Goal: Register for event/course

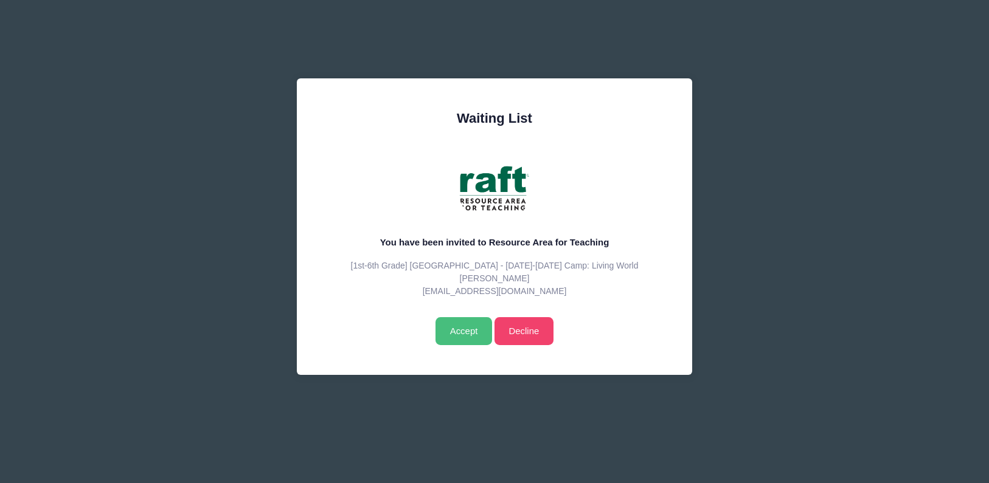
click at [459, 345] on input "Accept" at bounding box center [463, 331] width 57 height 28
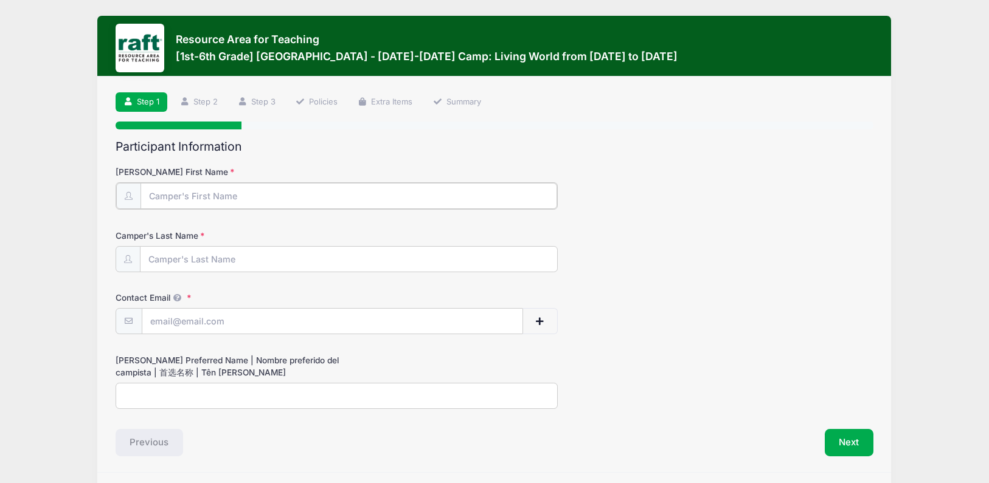
click at [303, 201] on input "Camper's First Name" at bounding box center [348, 196] width 417 height 26
click at [283, 196] on input "Camper's First Name" at bounding box center [348, 196] width 417 height 26
type input "Ｄ"
type input "Ding zhong"
click at [210, 265] on input "Camper's Last Name" at bounding box center [348, 259] width 417 height 26
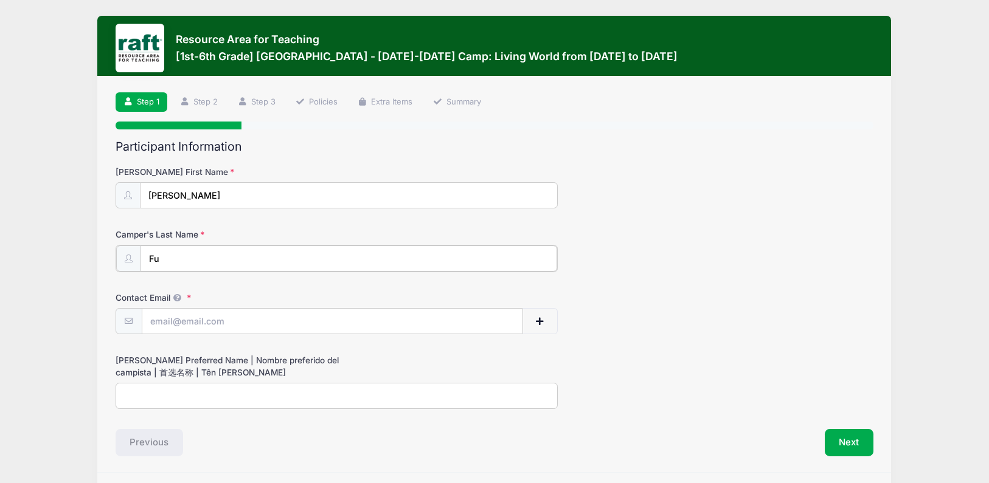
type input "Fu"
click at [203, 321] on input "Contact Email" at bounding box center [332, 321] width 380 height 26
type input "zoeyhuang1@gmail.com"
click at [836, 435] on button "Next" at bounding box center [849, 442] width 49 height 28
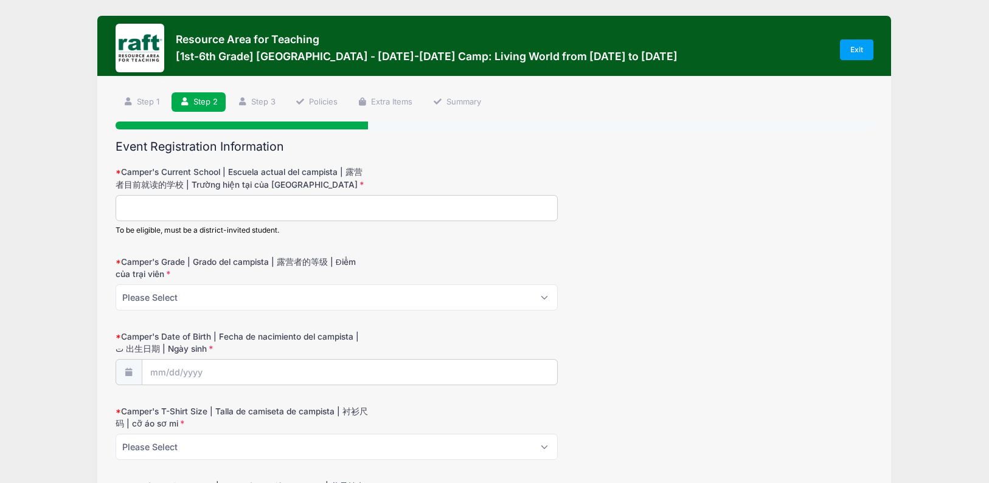
click at [347, 209] on input "Camper's Current School | Escuela actual del campista | 露营者目前就读的学校 | Trường hiệ…" at bounding box center [337, 208] width 442 height 26
drag, startPoint x: 155, startPoint y: 215, endPoint x: 123, endPoint y: 191, distance: 40.0
click at [123, 191] on div "Camper's Current School | Escuela actual del campista | 露营者目前就读的学校 | Trường hiệ…" at bounding box center [495, 201] width 758 height 70
type input "Brooktree"
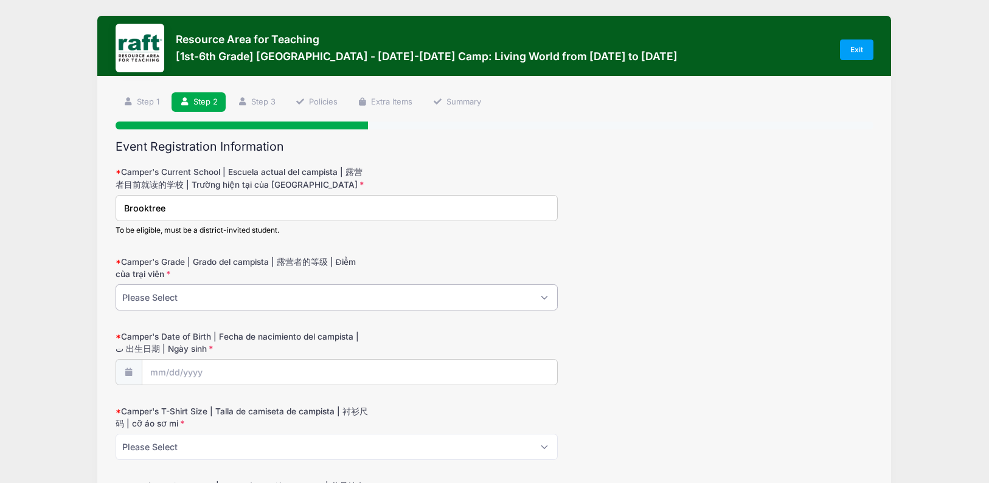
click at [162, 305] on select "Please Select 1 2 3 4 5 6" at bounding box center [337, 298] width 442 height 26
select select "5"
click at [116, 285] on select "Please Select 1 2 3 4 5 6" at bounding box center [337, 298] width 442 height 26
click at [188, 371] on input "Camper's Date of Birth | Fecha de nacimiento del campista | ت 出生日期 | Ngày sinh" at bounding box center [349, 373] width 415 height 26
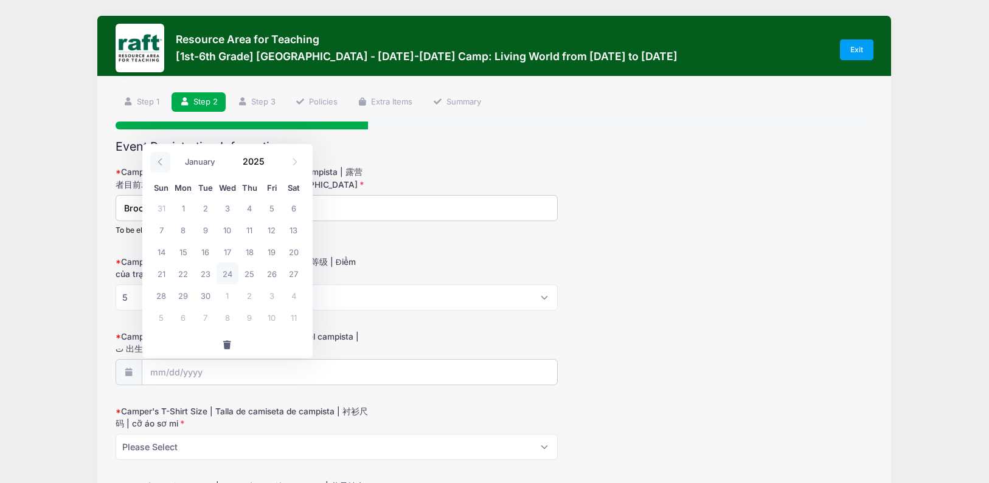
click at [161, 160] on icon at bounding box center [160, 162] width 8 height 8
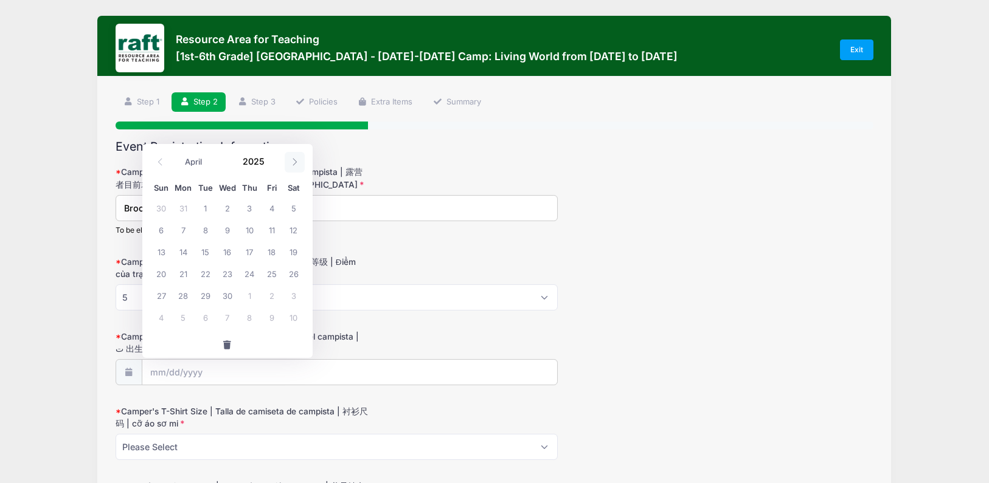
click at [291, 161] on icon at bounding box center [295, 162] width 8 height 8
select select "5"
click at [275, 248] on span "20" at bounding box center [271, 252] width 22 height 22
type input "06/20/2025"
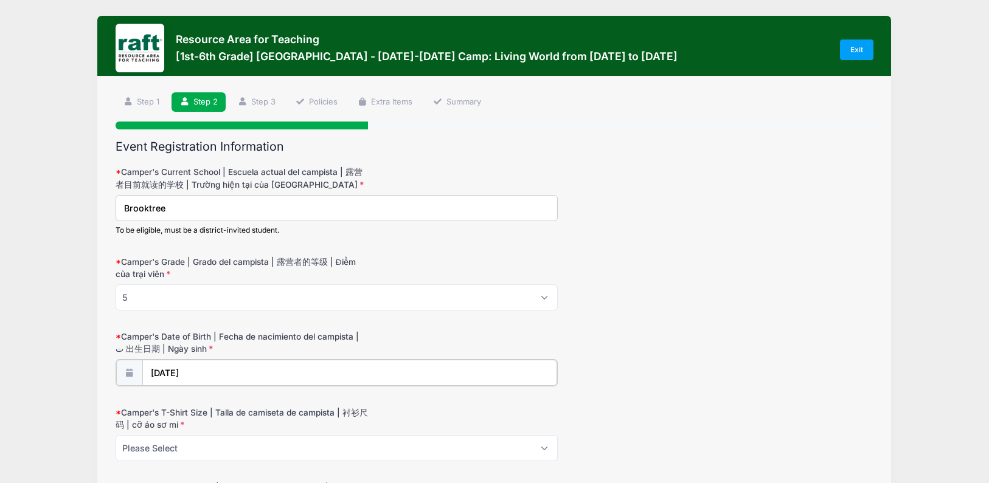
click at [215, 364] on input "06/20/2025" at bounding box center [349, 373] width 415 height 26
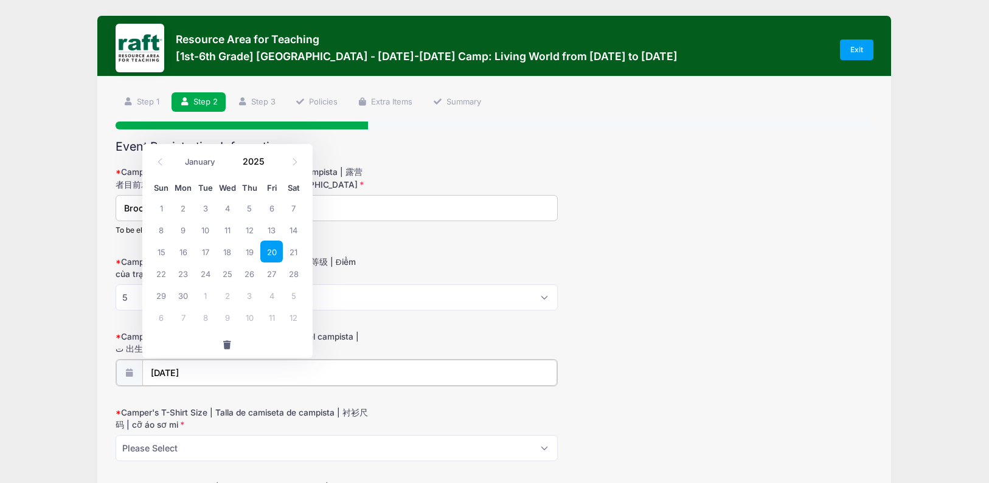
click at [209, 373] on input "06/20/2025" at bounding box center [349, 373] width 415 height 26
click at [162, 159] on icon at bounding box center [160, 162] width 8 height 8
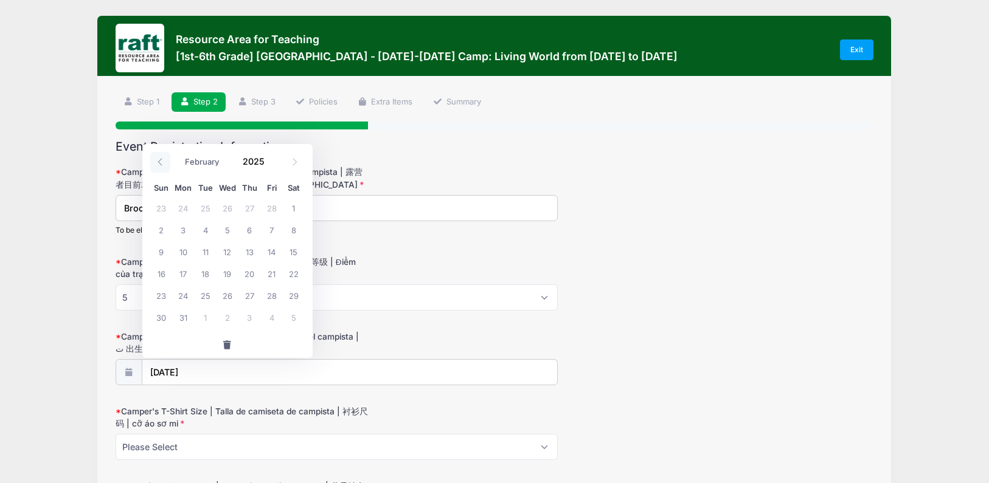
click at [162, 159] on icon at bounding box center [160, 162] width 8 height 8
select select "0"
click at [162, 159] on icon at bounding box center [160, 162] width 8 height 8
type input "2024"
click at [162, 159] on icon at bounding box center [160, 162] width 8 height 8
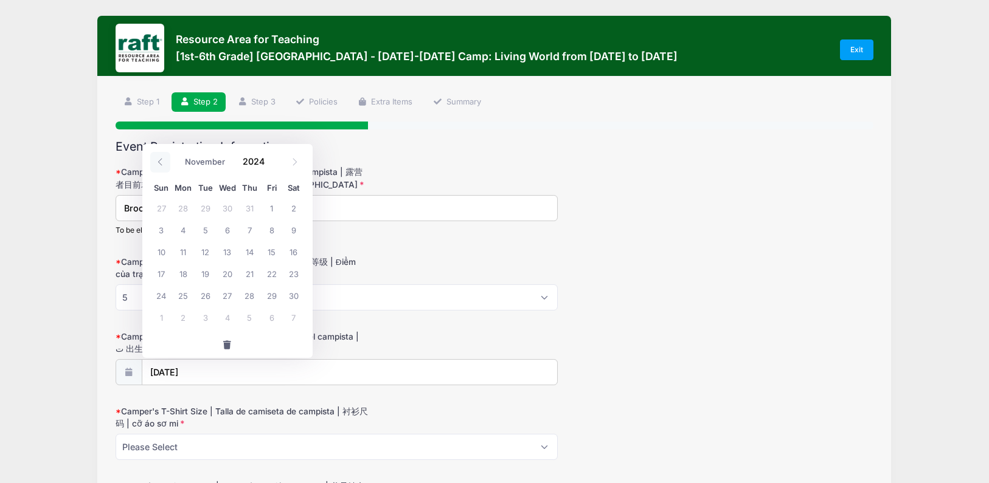
click at [162, 159] on icon at bounding box center [160, 162] width 8 height 8
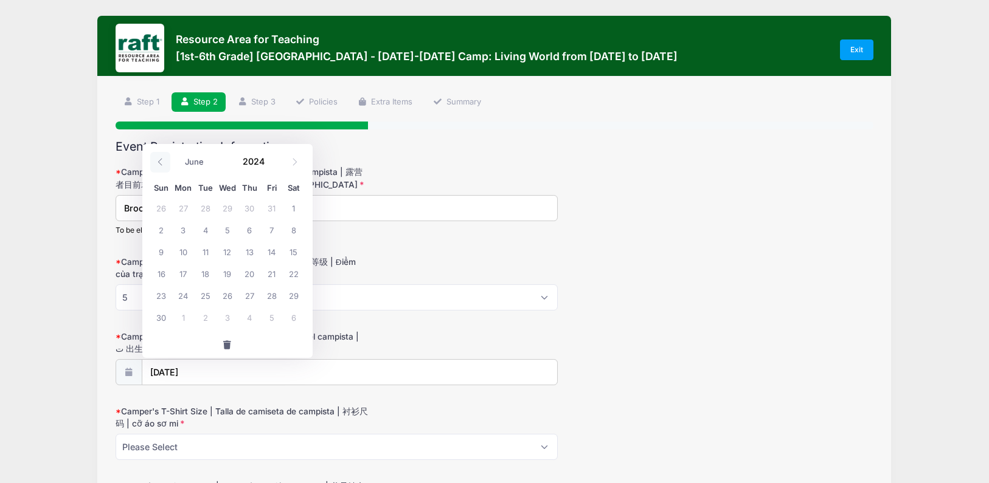
click at [162, 159] on icon at bounding box center [160, 162] width 8 height 8
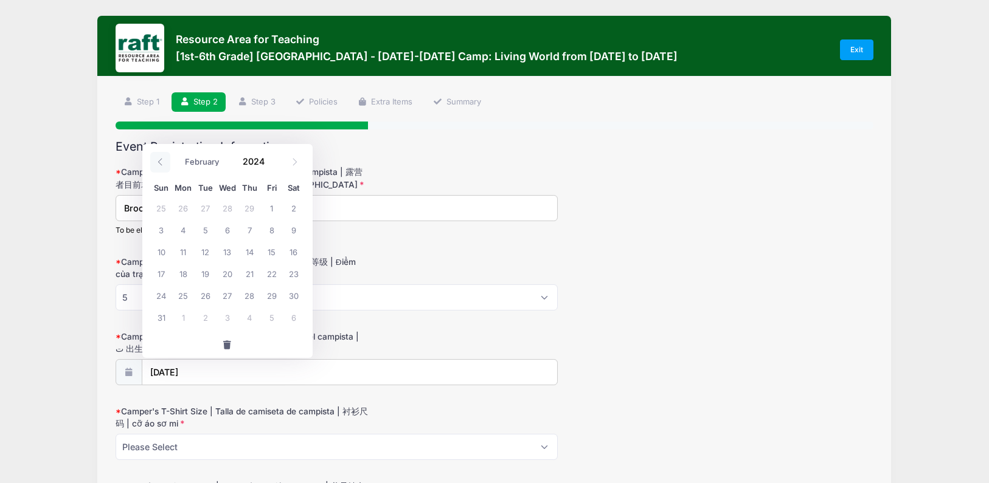
select select "0"
click at [162, 159] on icon at bounding box center [160, 162] width 8 height 8
type input "2023"
click at [162, 159] on icon at bounding box center [160, 162] width 8 height 8
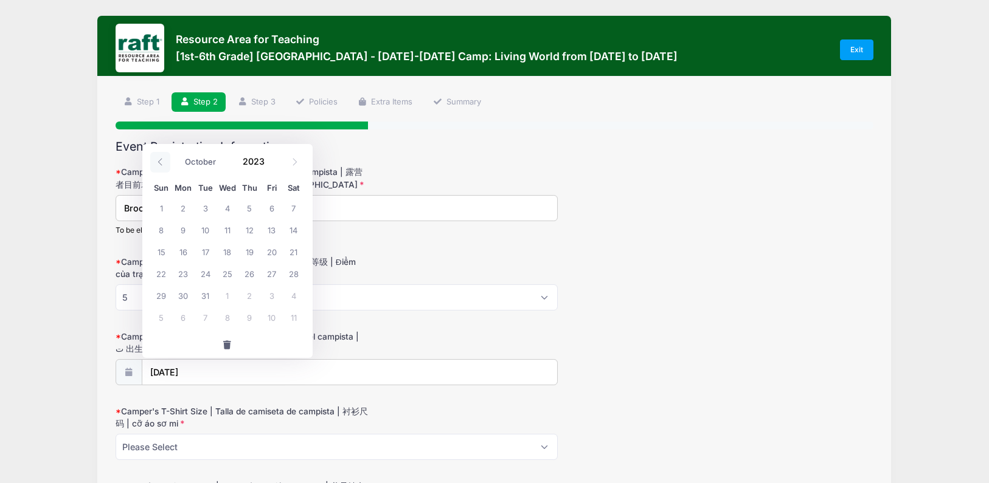
click at [162, 159] on icon at bounding box center [160, 162] width 8 height 8
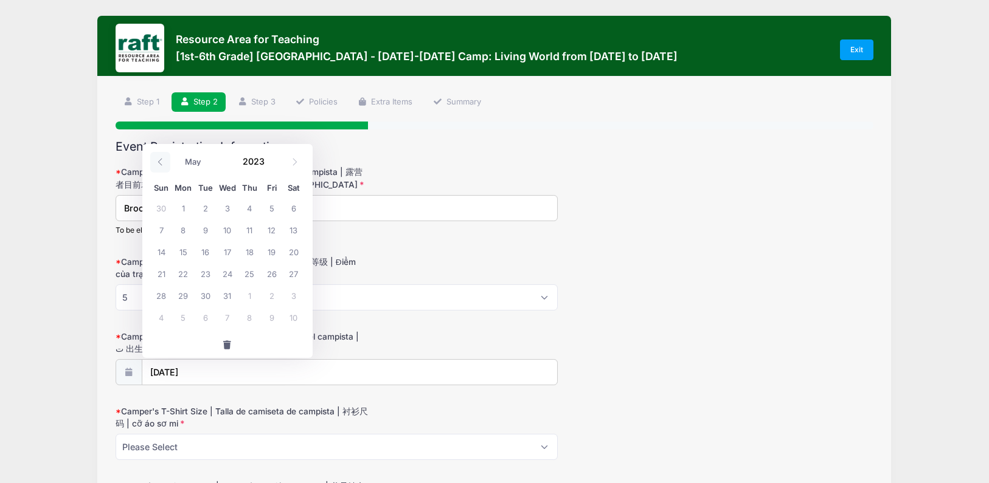
click at [162, 159] on icon at bounding box center [160, 162] width 8 height 8
select select "0"
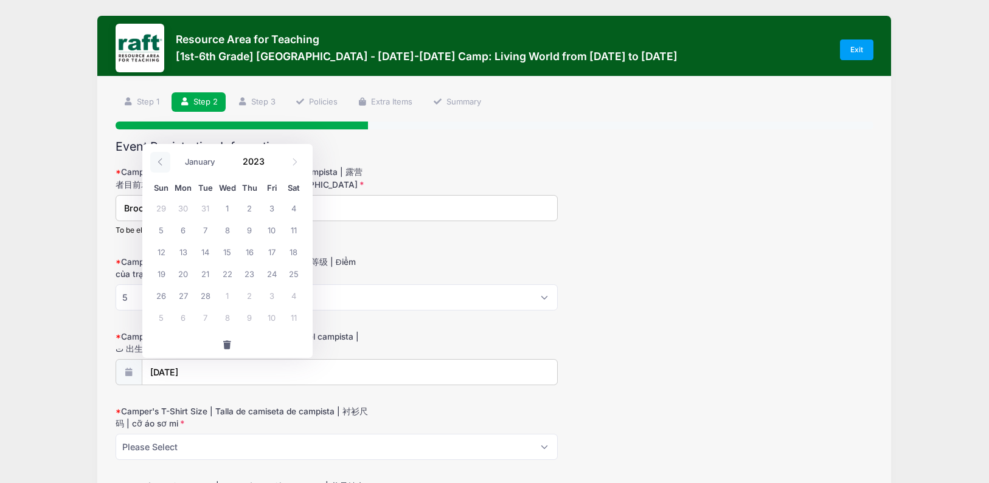
click at [162, 159] on icon at bounding box center [160, 162] width 8 height 8
type input "2022"
click at [162, 159] on icon at bounding box center [160, 162] width 8 height 8
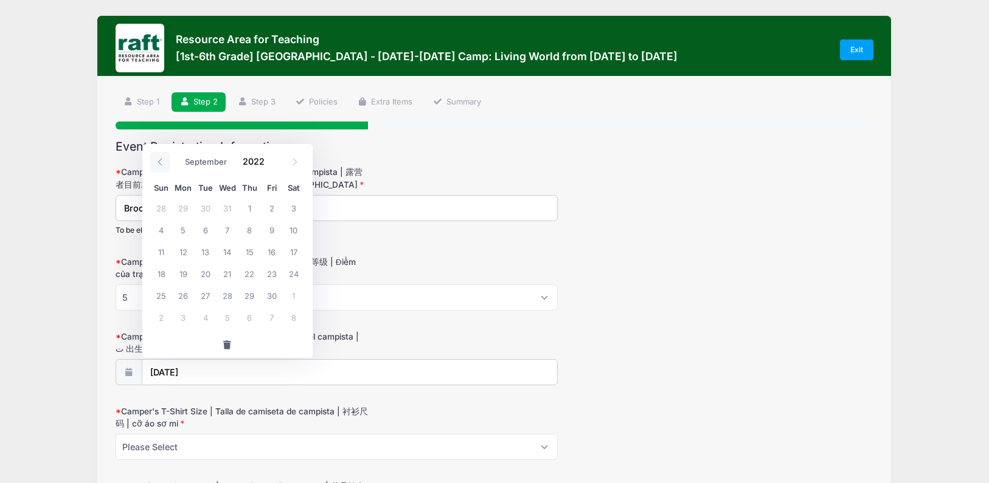
click at [162, 159] on icon at bounding box center [160, 162] width 8 height 8
click at [161, 158] on icon at bounding box center [160, 162] width 8 height 8
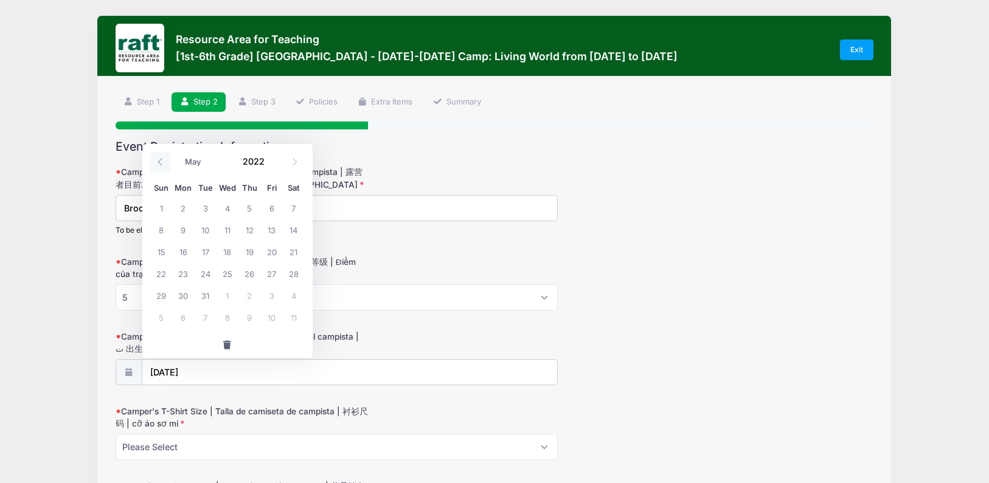
select select "3"
click at [251, 164] on input "2022" at bounding box center [257, 162] width 40 height 18
click at [269, 158] on span at bounding box center [272, 157] width 9 height 9
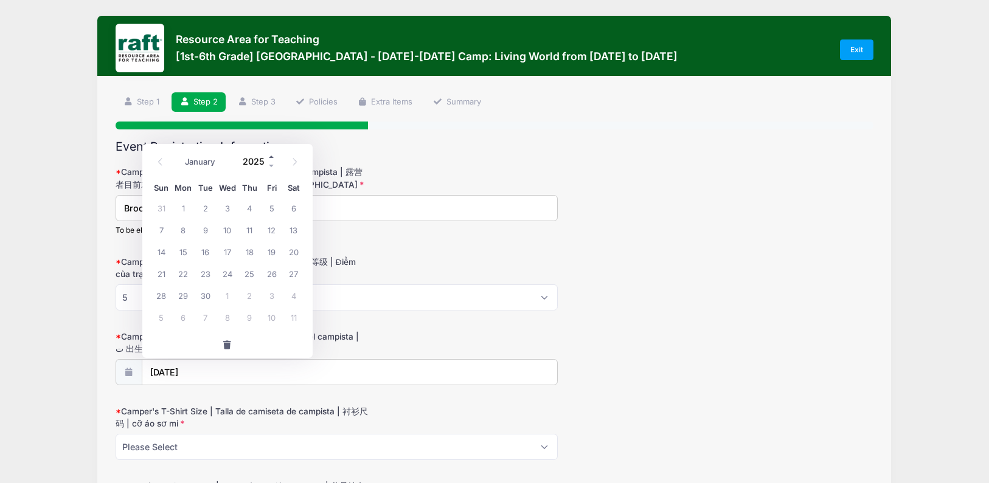
click at [269, 158] on span at bounding box center [272, 157] width 9 height 9
click at [272, 168] on span at bounding box center [272, 166] width 9 height 9
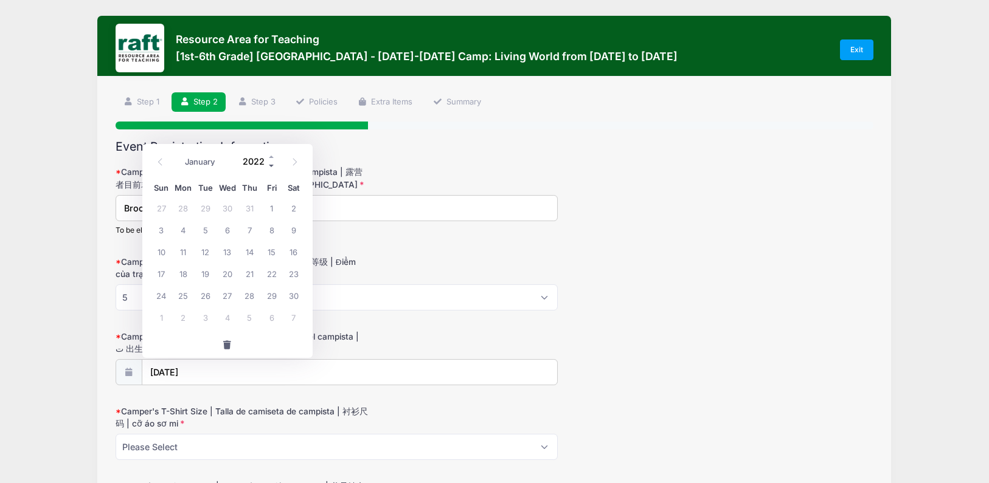
click at [272, 168] on span at bounding box center [272, 166] width 9 height 9
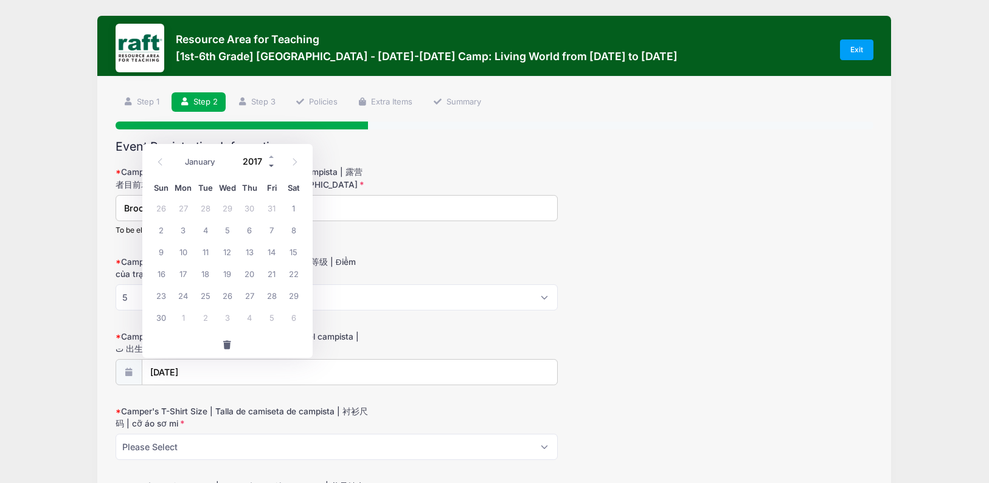
click at [272, 168] on span at bounding box center [272, 166] width 9 height 9
type input "2015"
click at [294, 162] on icon at bounding box center [295, 162] width 8 height 8
click at [293, 162] on icon at bounding box center [295, 162] width 8 height 8
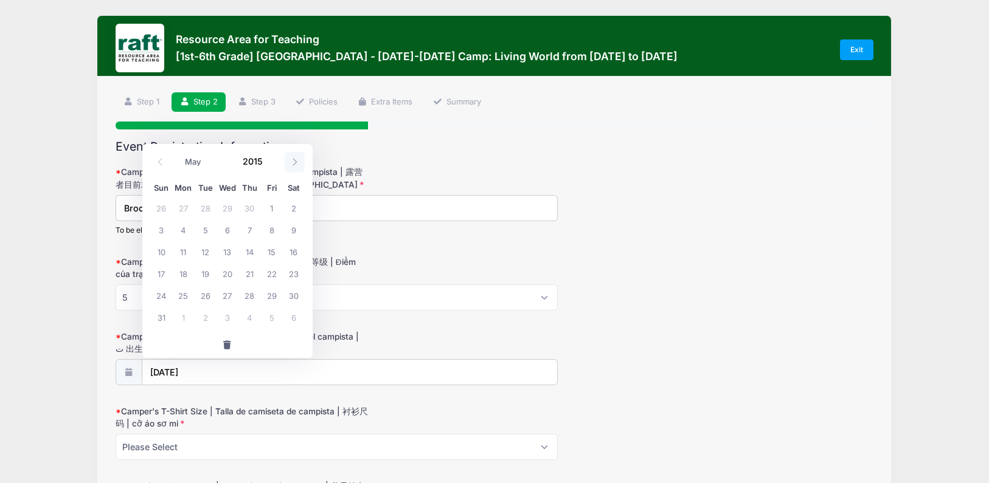
select select "5"
click at [287, 251] on span "20" at bounding box center [294, 252] width 22 height 22
type input "06/20/2015"
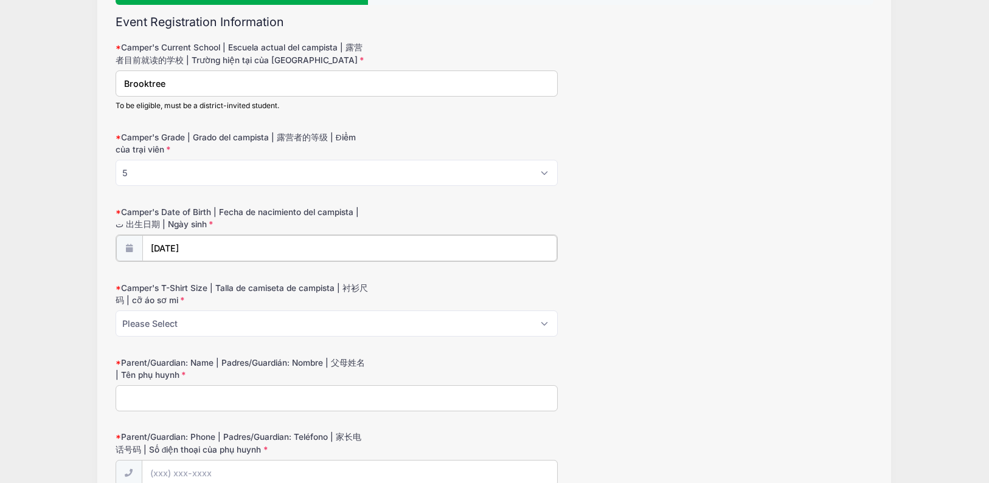
scroll to position [131, 0]
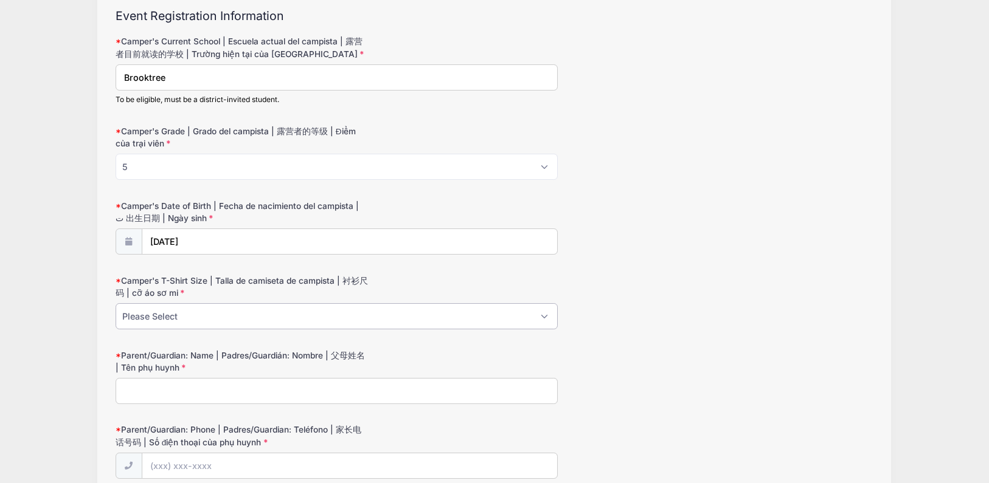
click at [184, 313] on select "Please Select Youth XS Youth S Youth M Youth L Youth XL Adult XS Adult S Adult …" at bounding box center [337, 316] width 442 height 26
click at [116, 303] on select "Please Select Youth XS Youth S Youth M Youth L Youth XL Adult XS Adult S Adult …" at bounding box center [337, 316] width 442 height 26
click at [182, 316] on select "Please Select Youth XS Youth S Youth M Youth L Youth XL Adult XS Adult S Adult …" at bounding box center [337, 316] width 442 height 26
select select "Youth M"
click at [116, 303] on select "Please Select Youth XS Youth S Youth M Youth L Youth XL Adult XS Adult S Adult …" at bounding box center [337, 316] width 442 height 26
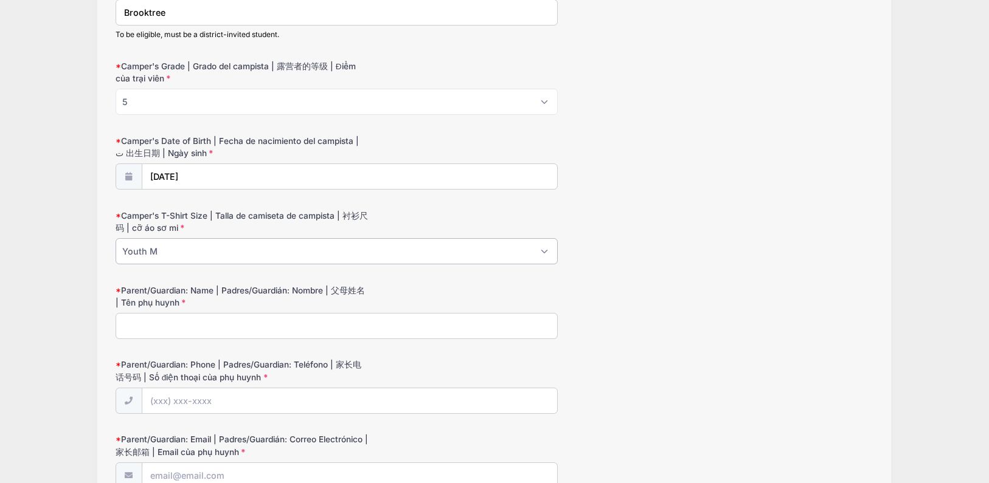
scroll to position [241, 0]
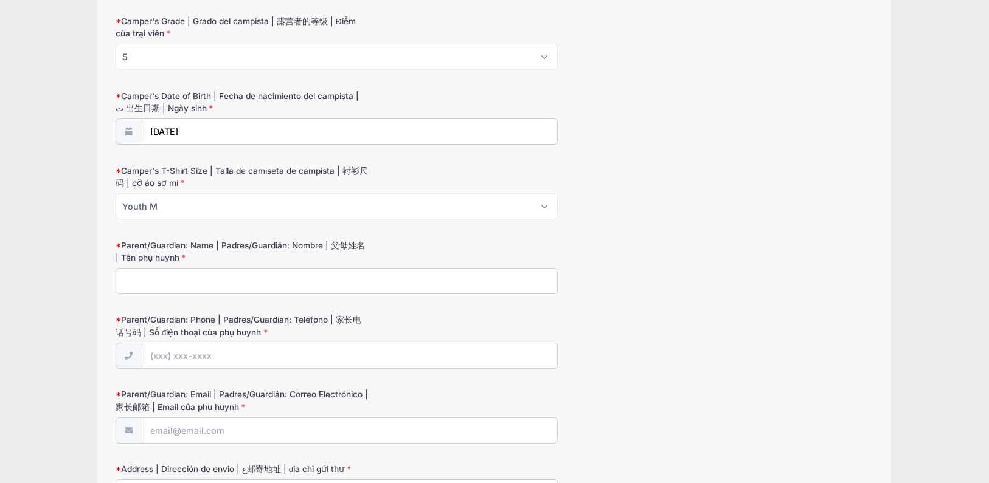
click at [202, 289] on input "Parent/Guardian: Name | Padres/Guardián: Nombre | 父母姓名 | Tên phụ huynh" at bounding box center [337, 281] width 442 height 26
type input "Szu-Lun Huang"
type input "(408) 802-4397"
type input "zoeyhuang1@gmail.com"
type input "1451 Nightshade Rd #31,"
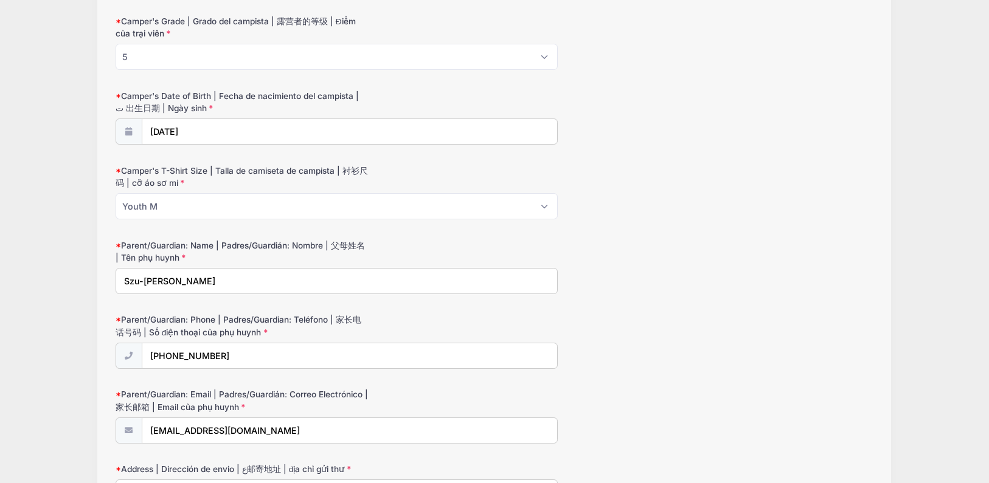
type input "MILPITAS"
select select "CA"
type input "95035"
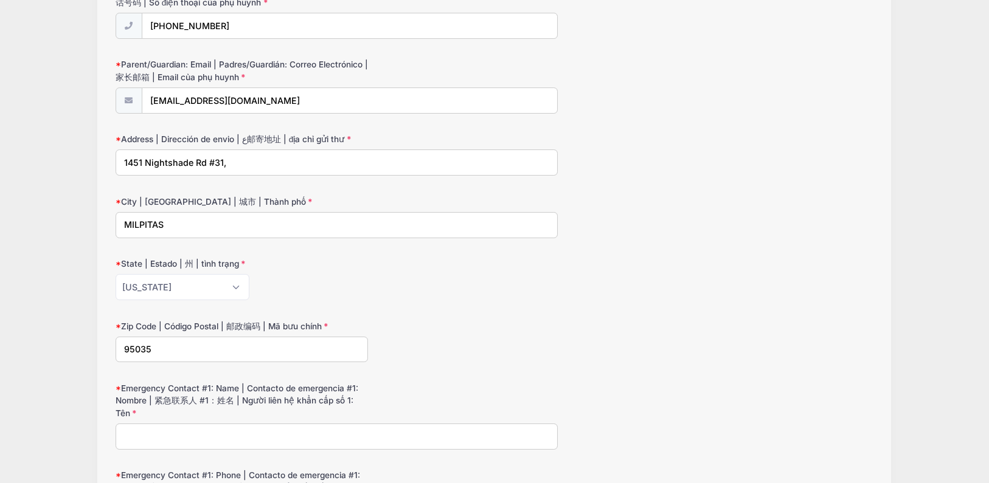
scroll to position [577, 0]
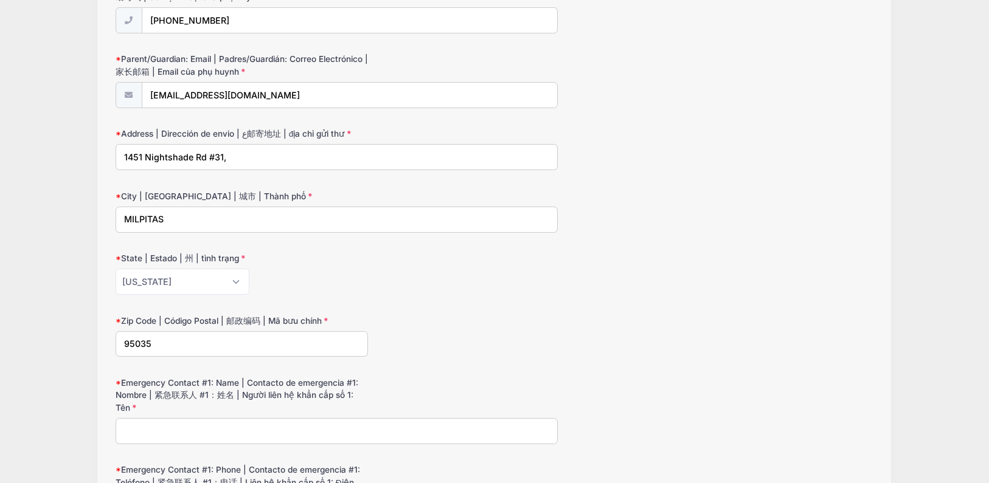
click at [200, 158] on input "1451 Nightshade Rd #31," at bounding box center [337, 157] width 442 height 26
type input "2462 Lagoon Way"
click at [196, 222] on input "MILPITAS" at bounding box center [337, 220] width 442 height 26
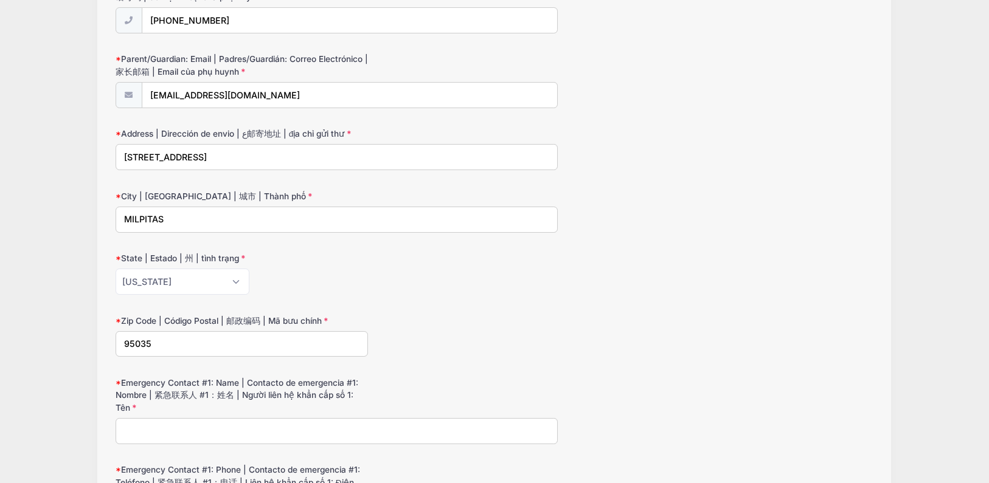
click at [196, 222] on input "MILPITAS" at bounding box center [337, 220] width 442 height 26
type input "San Jose"
click at [171, 349] on input "95035" at bounding box center [242, 344] width 253 height 26
type input "95132"
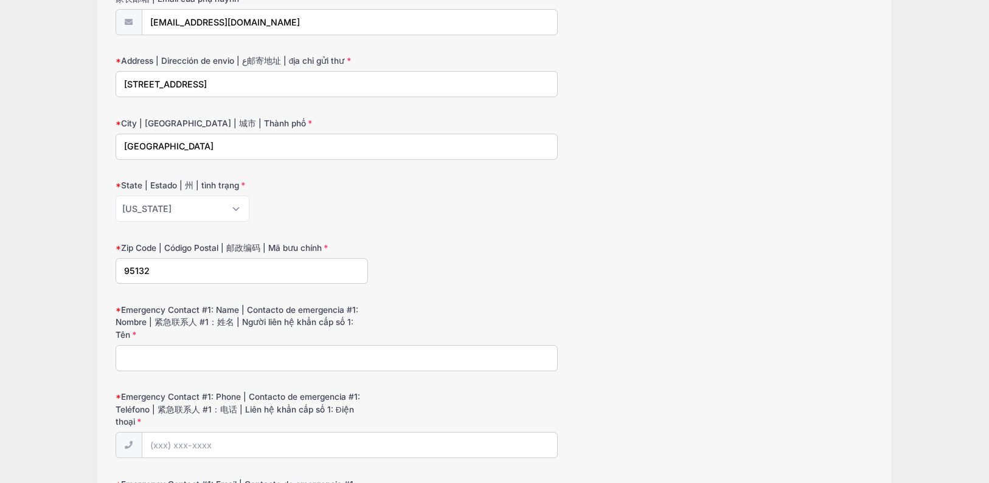
scroll to position [685, 0]
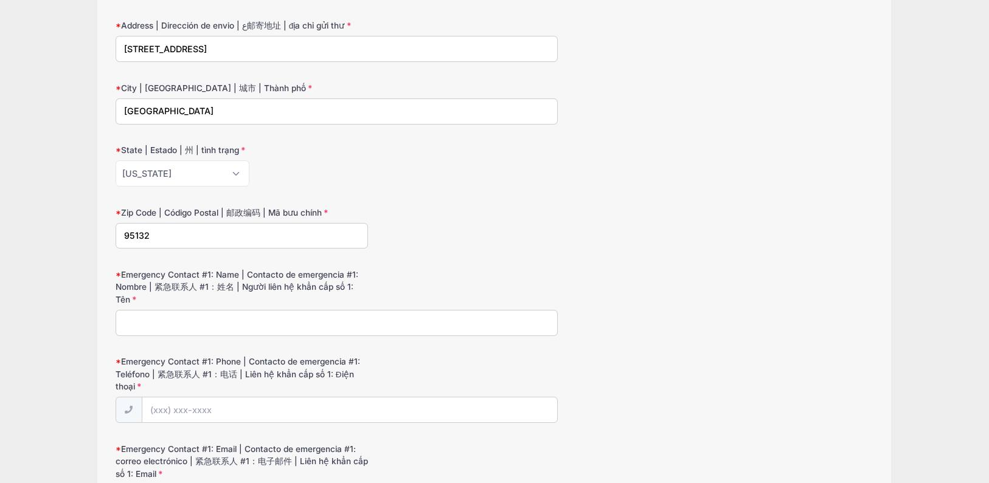
click at [202, 322] on input "Emergency Contact #1: Name | Contacto de emergencia #1: Nombre | 紧急联系人 #1：姓名 | …" at bounding box center [337, 323] width 442 height 26
type input "Szu-Lun Huang"
type input "(408) 802-4397"
type input "zoeyhuang1@gmail.com"
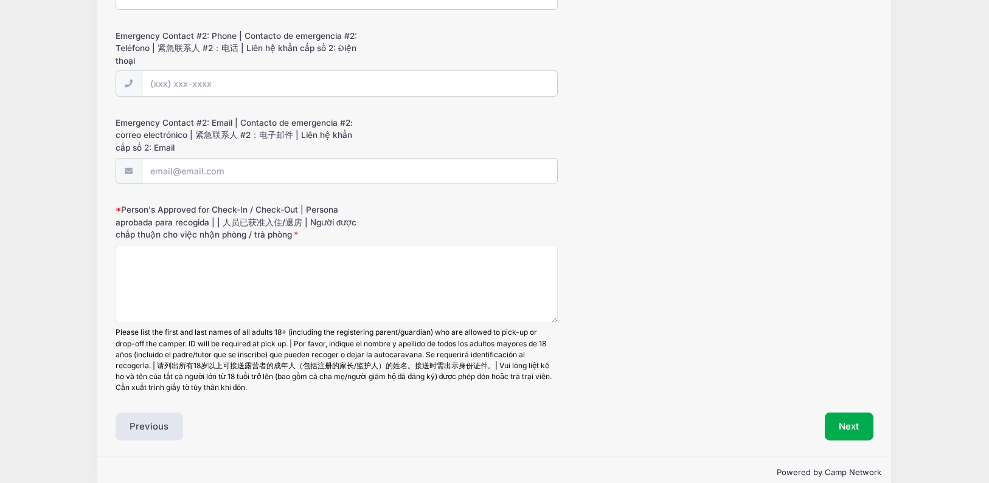
scroll to position [1294, 0]
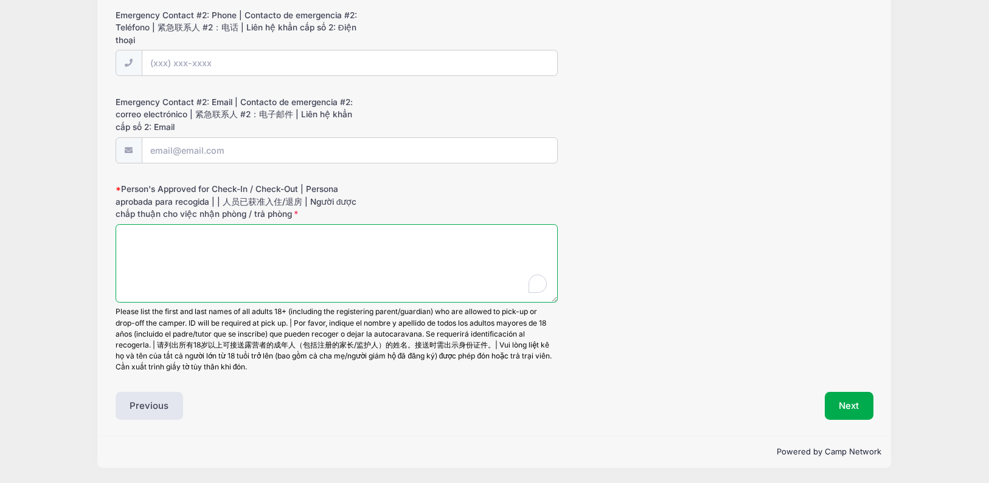
click at [221, 251] on textarea "Person's Approved for Check-In / Check-Out | Persona aprobada para recogida | |…" at bounding box center [337, 263] width 442 height 78
type textarea "A"
type textarea "Szu Lun Huang Tien Lung Fu"
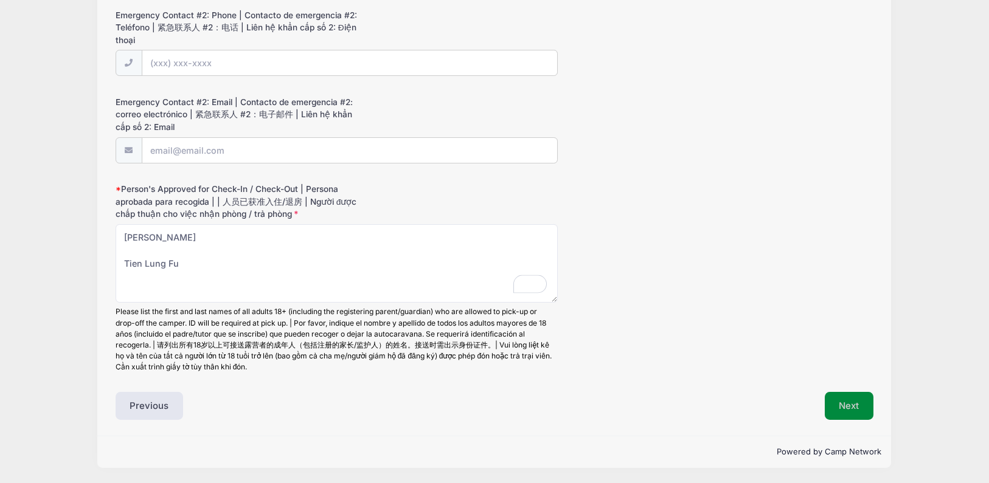
click at [844, 407] on button "Next" at bounding box center [849, 406] width 49 height 28
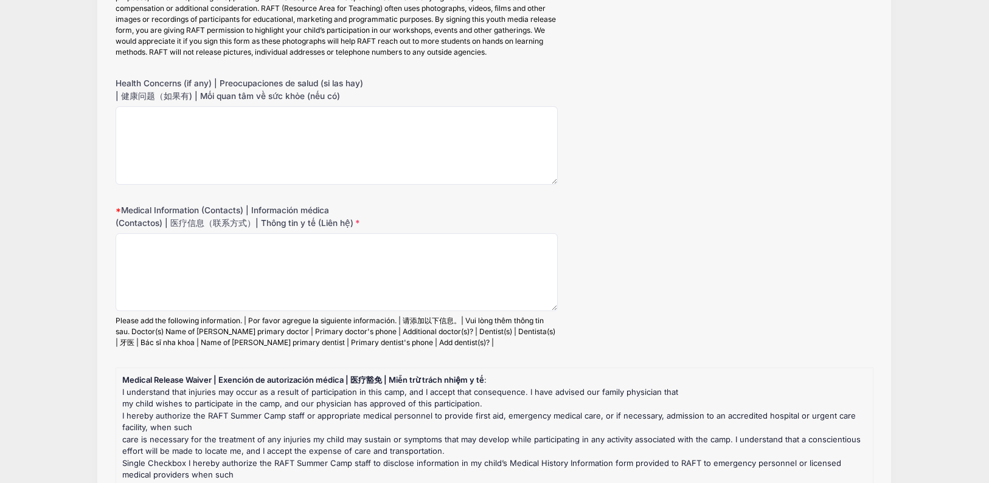
scroll to position [703, 0]
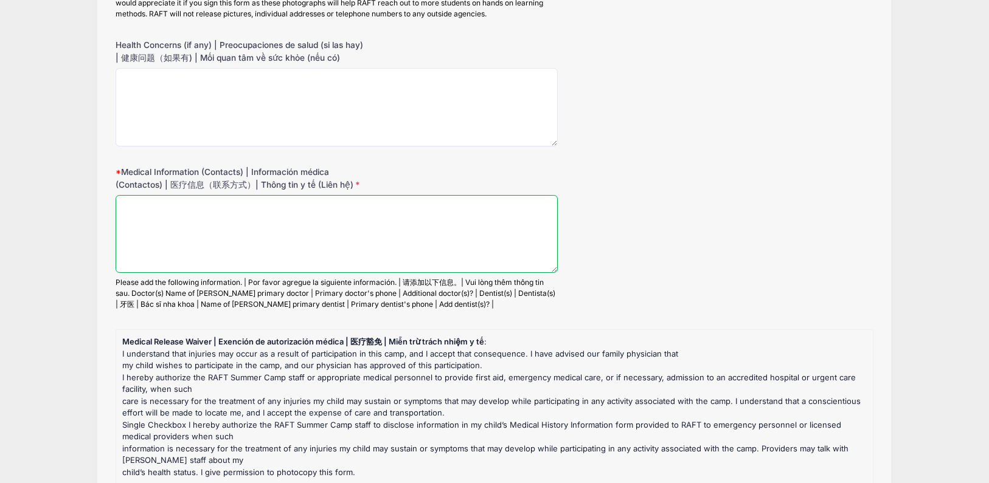
click at [401, 234] on textarea "Medical Information (Contacts) | Información médica (Contactos) | 医疗信息（联系方式）| T…" at bounding box center [337, 234] width 442 height 78
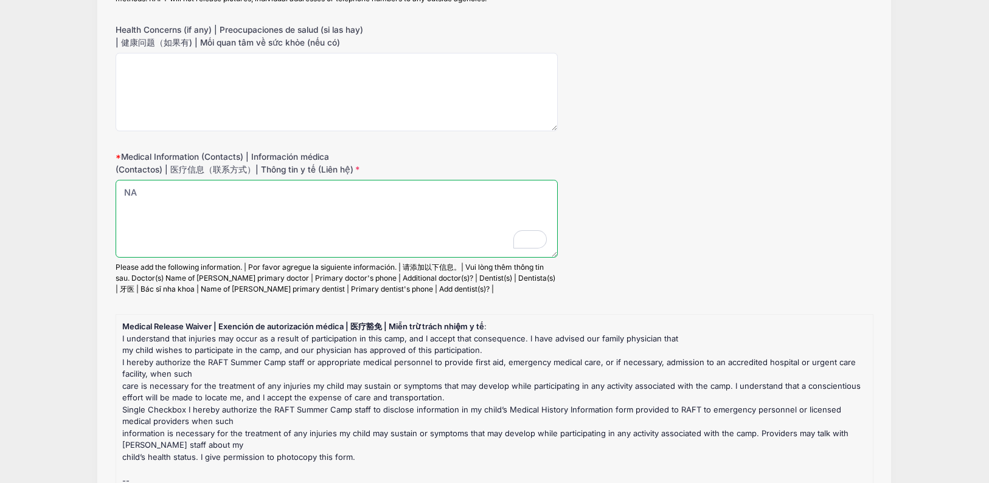
scroll to position [715, 0]
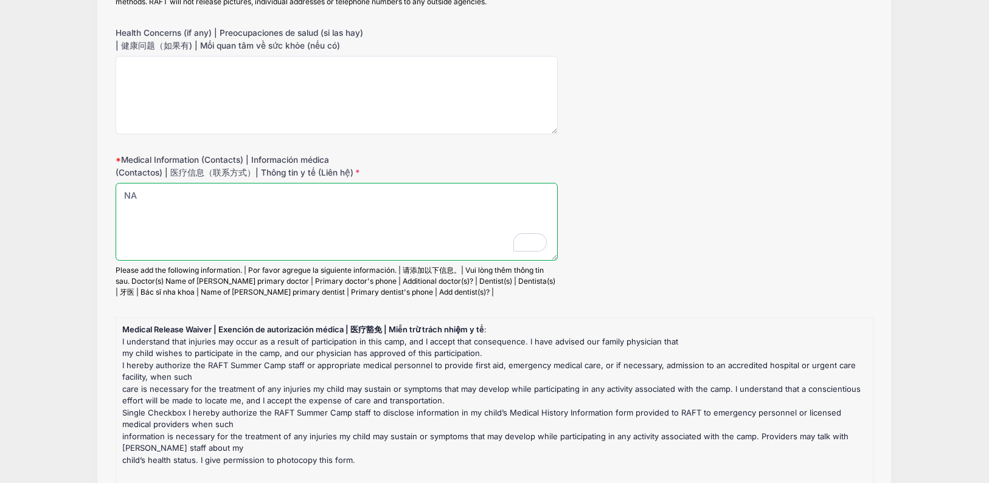
type textarea "N"
paste textarea "(408) 923-8522"
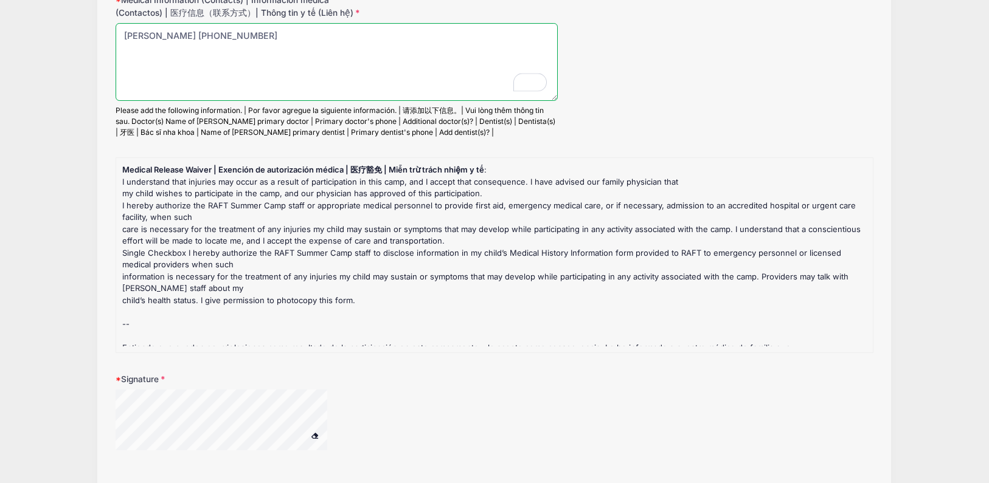
scroll to position [1053, 0]
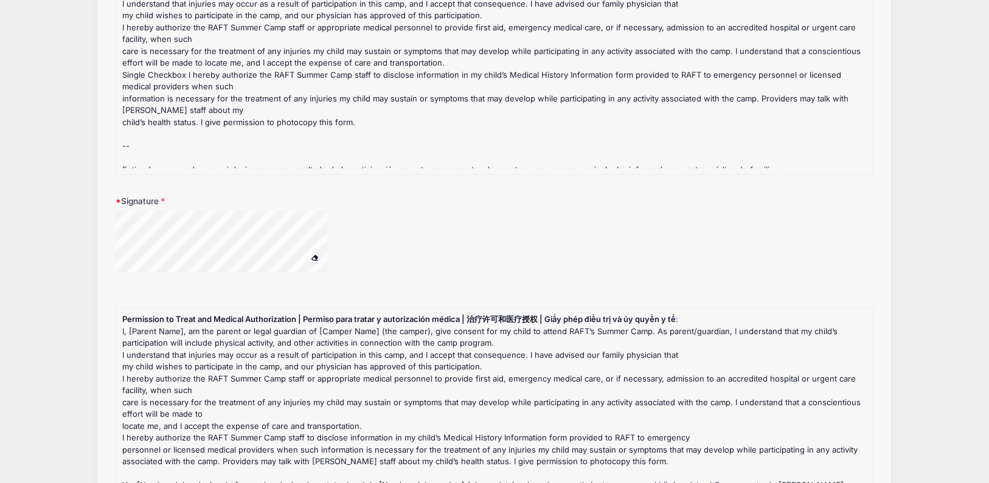
click at [428, 29] on form "Support Services (Optional) | Servicios de soporte (opcional) | 服务（可选） 支持服务（可选 …" at bounding box center [495, 198] width 758 height 2171
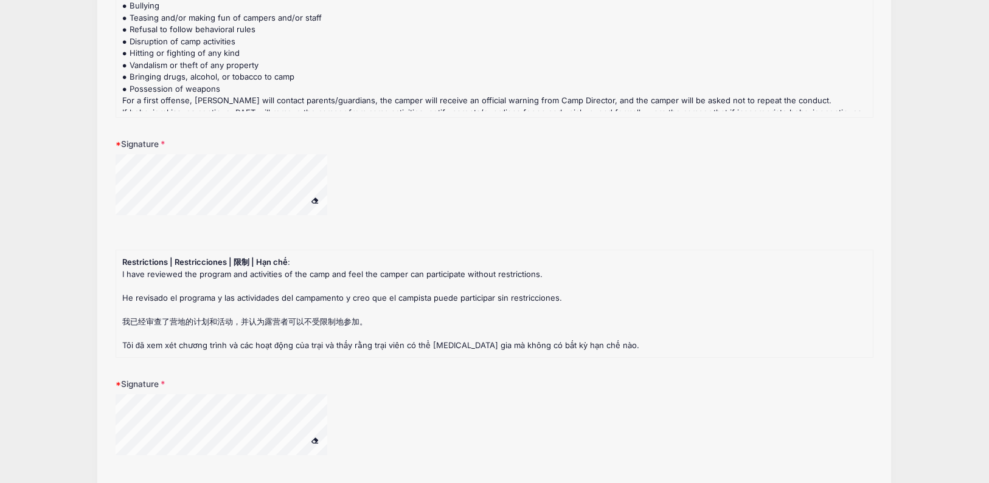
scroll to position [1793, 0]
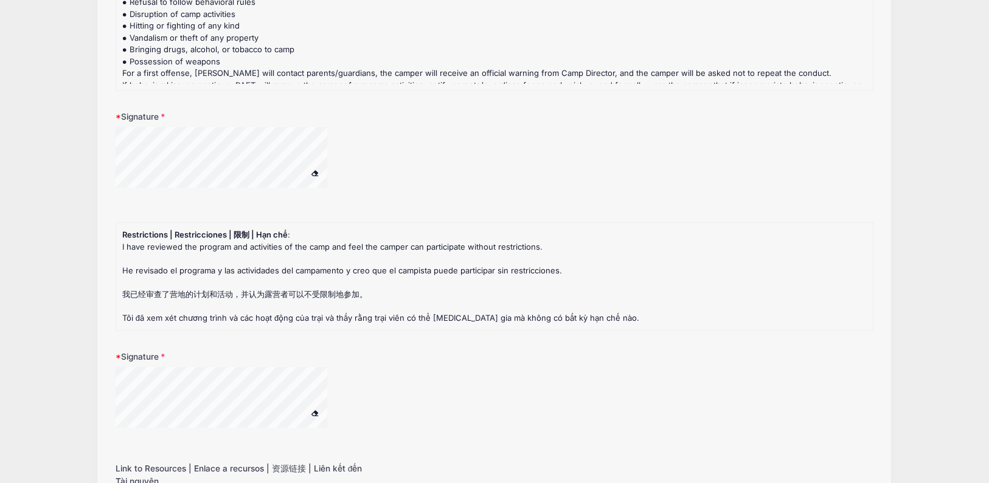
click at [271, 116] on div "Signature" at bounding box center [495, 157] width 758 height 92
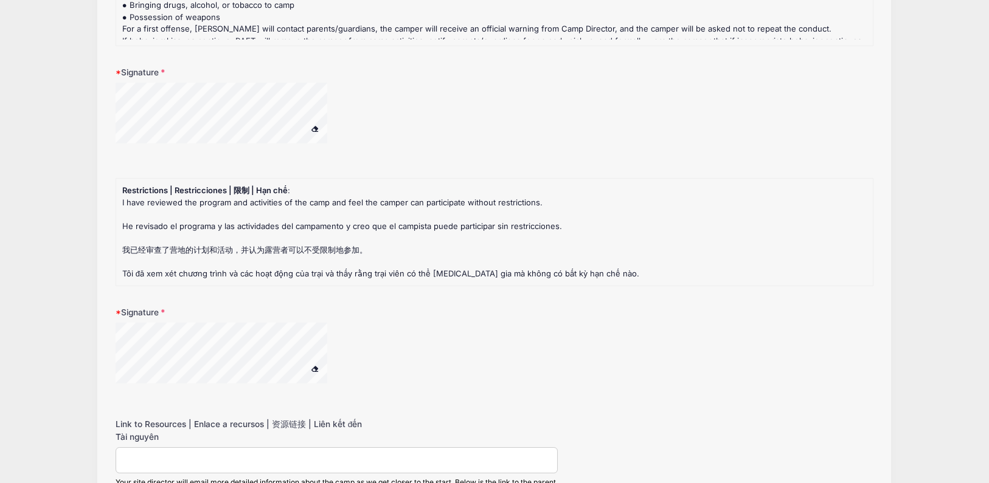
scroll to position [1975, 0]
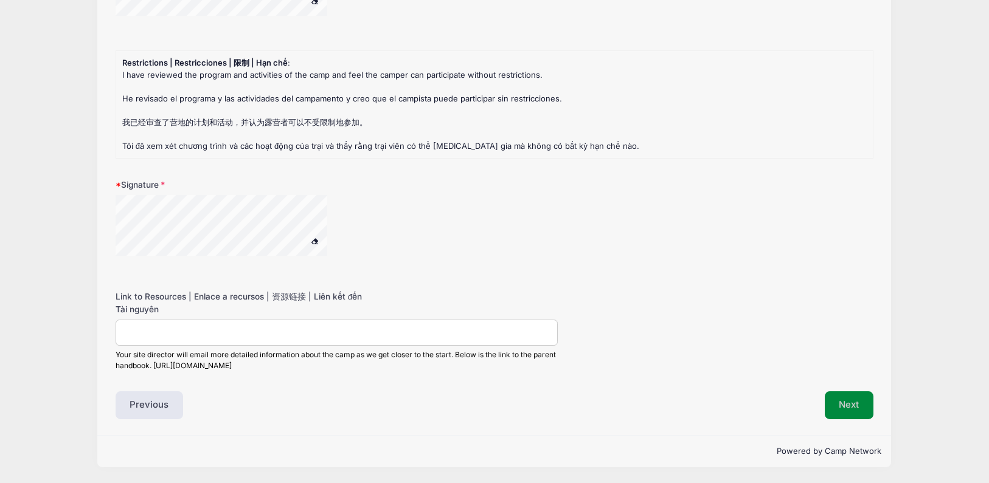
type textarea "Jenny Saw (408) 923-8522"
click at [854, 404] on button "Next" at bounding box center [849, 406] width 49 height 28
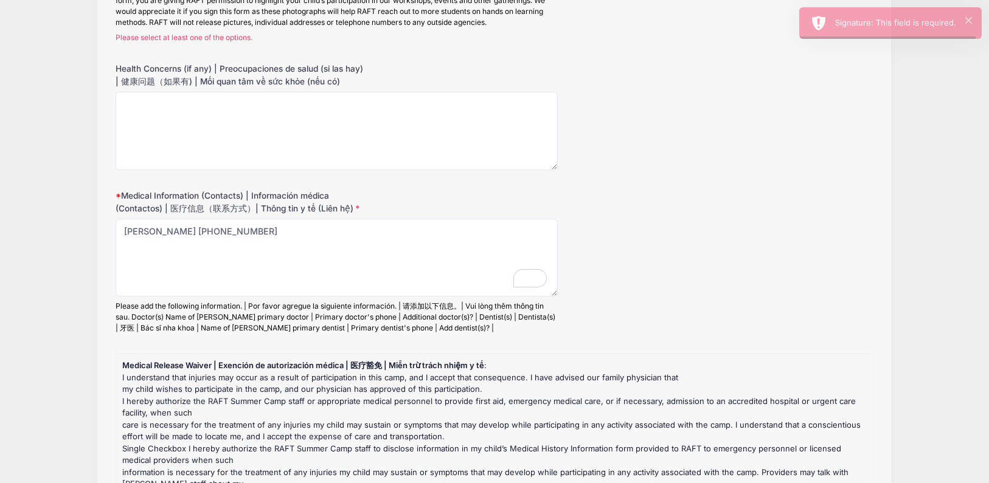
scroll to position [406, 0]
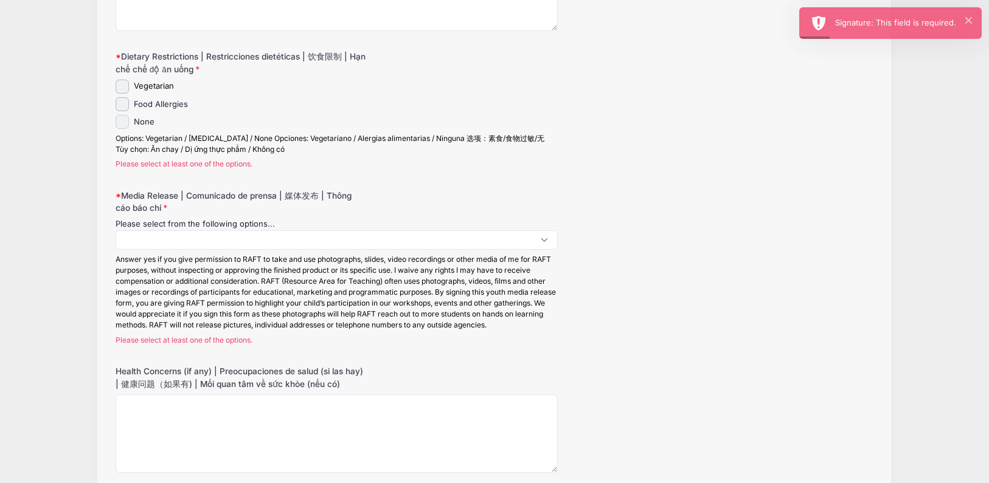
click at [123, 121] on input "None" at bounding box center [123, 122] width 14 height 14
checkbox input "true"
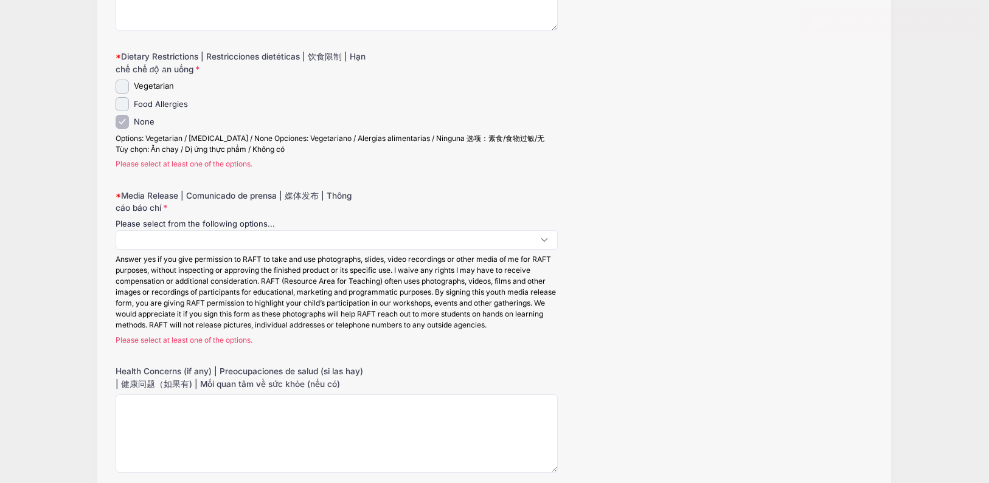
scroll to position [1, 0]
click at [148, 244] on span at bounding box center [337, 239] width 442 height 19
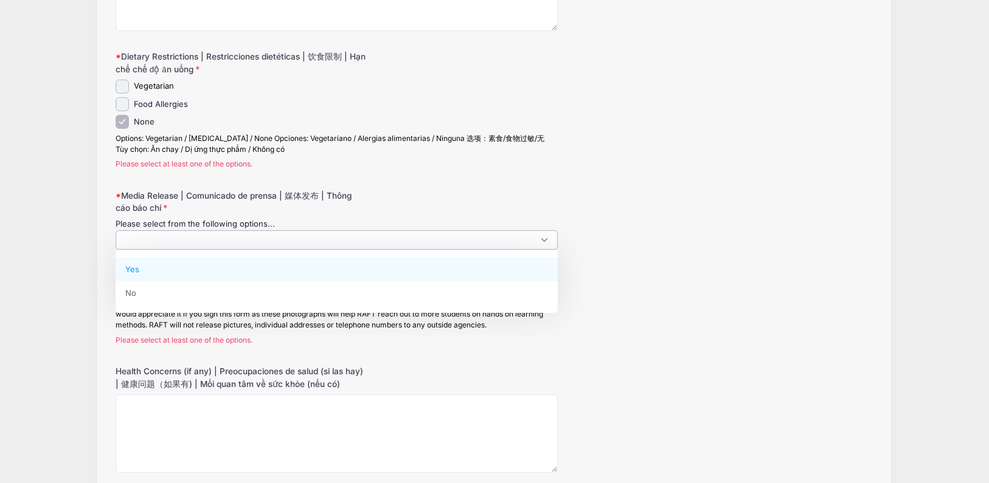
select select "Yes"
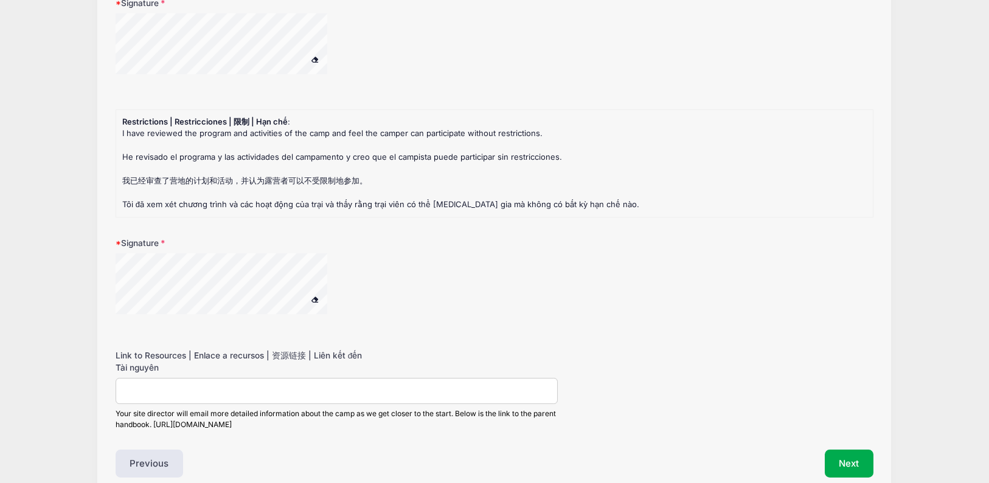
scroll to position [1994, 0]
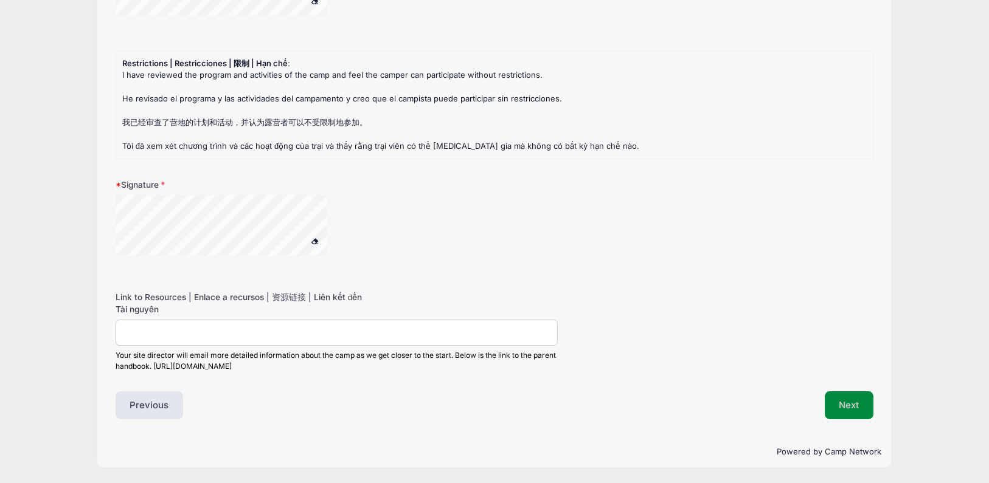
click at [835, 409] on button "Next" at bounding box center [849, 406] width 49 height 28
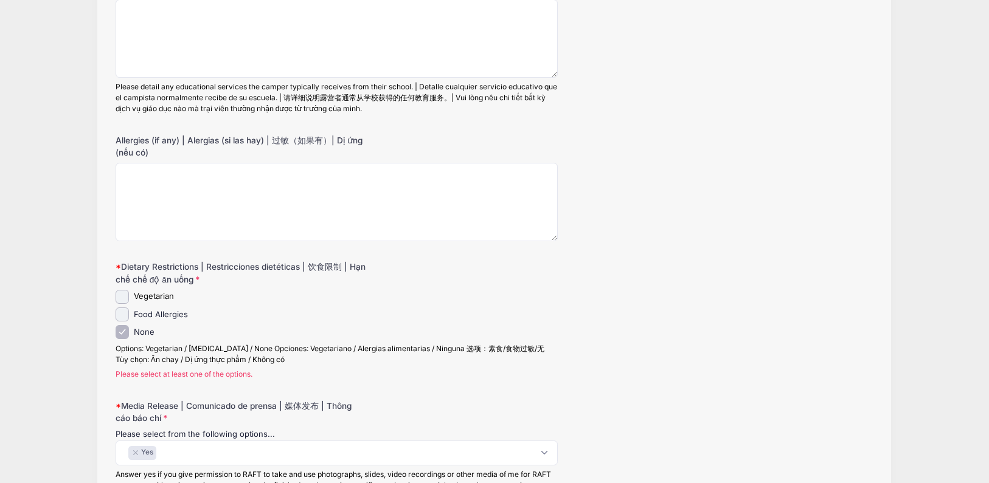
scroll to position [221, 0]
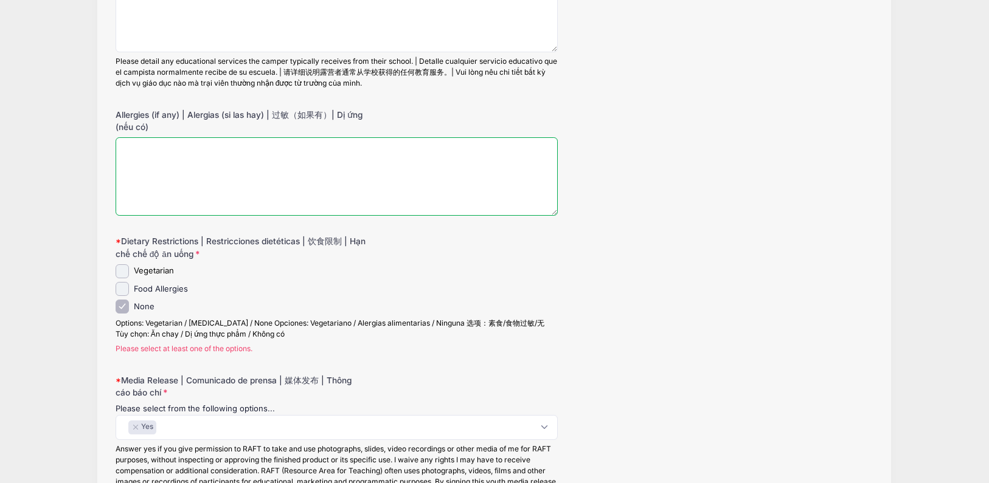
click at [167, 169] on textarea "Allergies (if any) | Alergias (si las hay) | 过敏（如果有）| Dị ứng (nếu có)" at bounding box center [337, 176] width 442 height 78
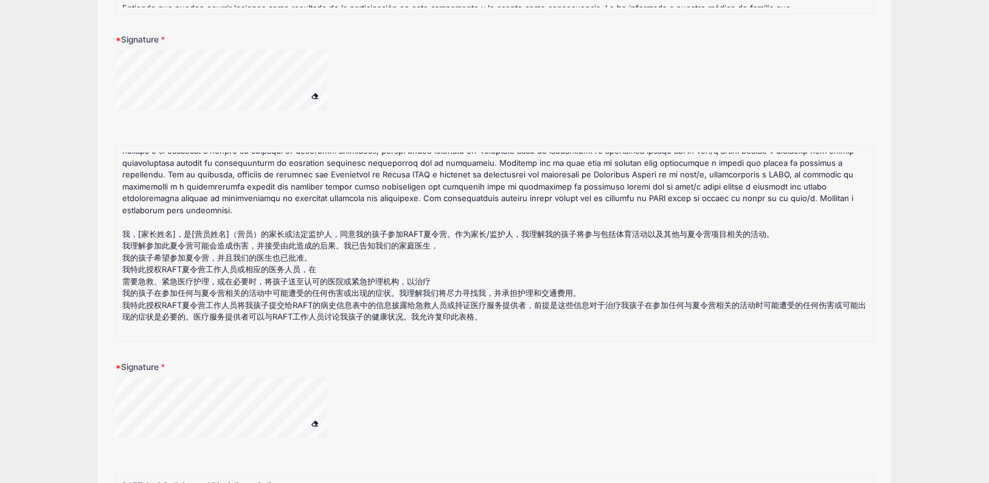
scroll to position [337, 0]
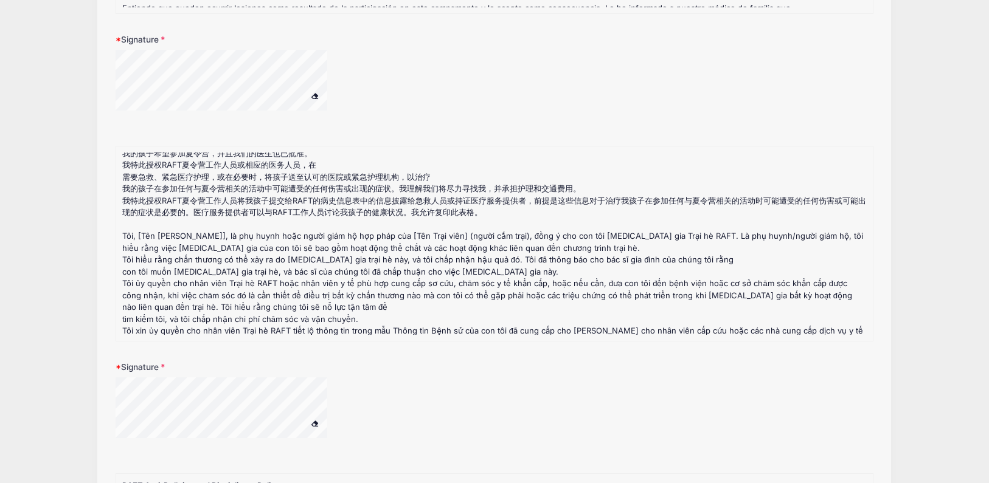
click at [247, 338] on form "Support Services (Optional) | Servicios de soporte (opcional) | 服务（可选） 支持服务（可选 …" at bounding box center [495, 26] width 758 height 2191
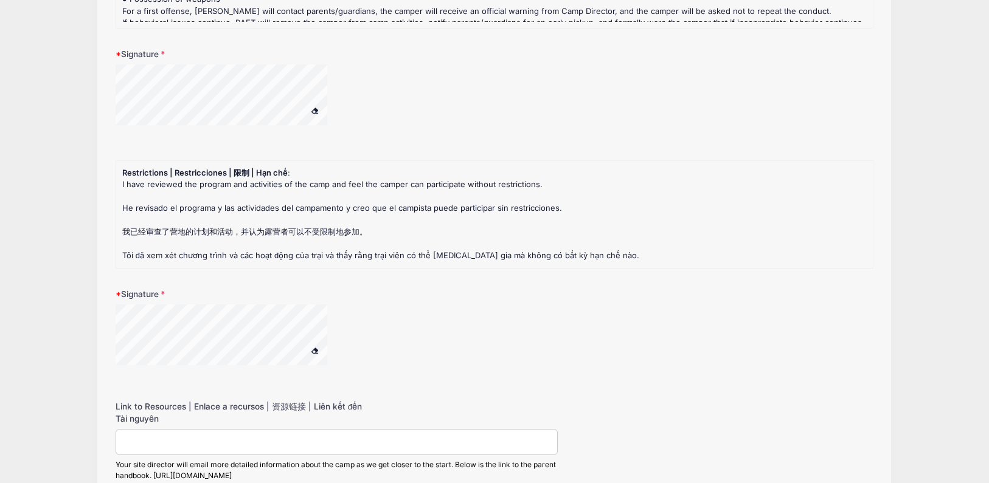
scroll to position [1994, 0]
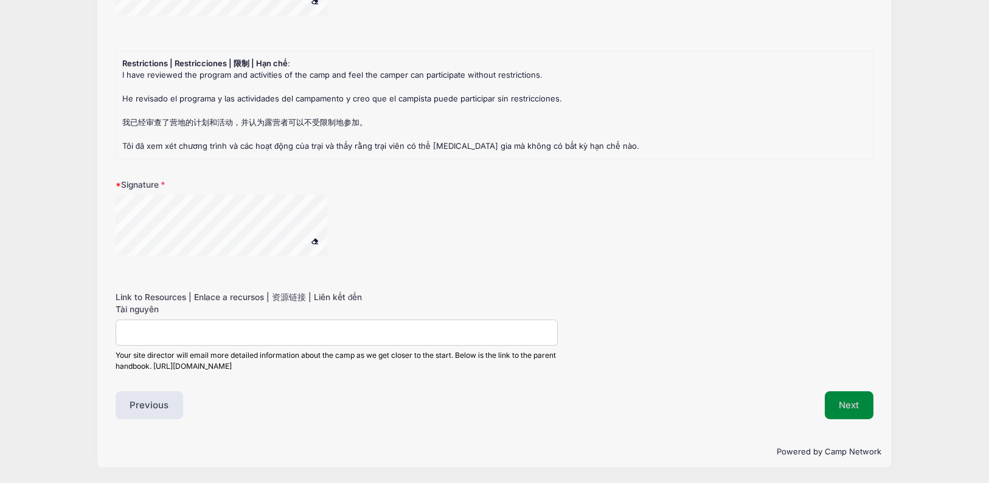
type textarea "No"
click at [866, 408] on button "Next" at bounding box center [849, 406] width 49 height 28
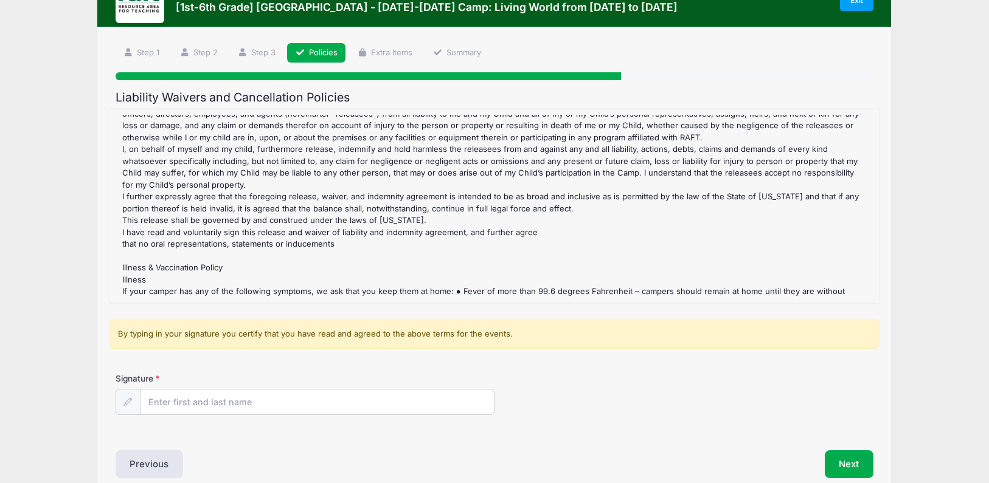
scroll to position [60, 0]
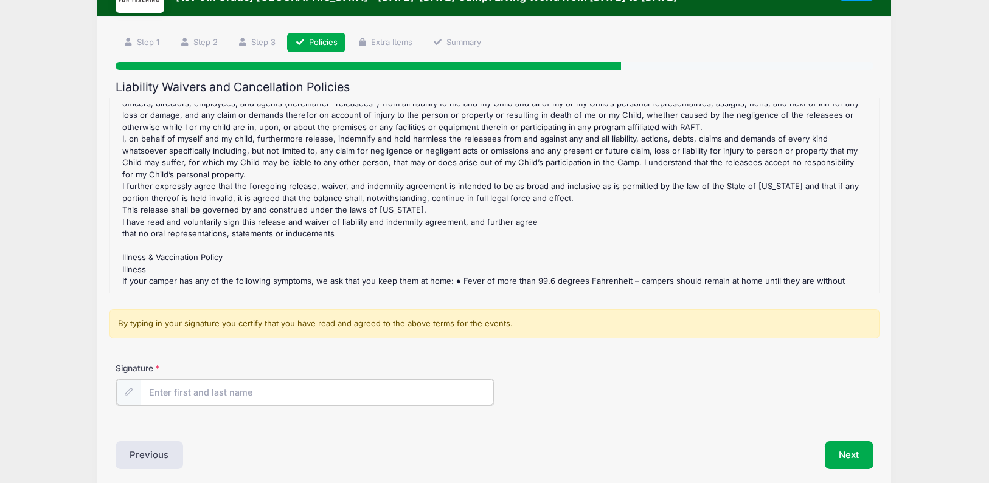
click at [321, 390] on input "Signature" at bounding box center [316, 392] width 353 height 26
type input "SH"
click at [847, 454] on button "Next" at bounding box center [849, 454] width 49 height 28
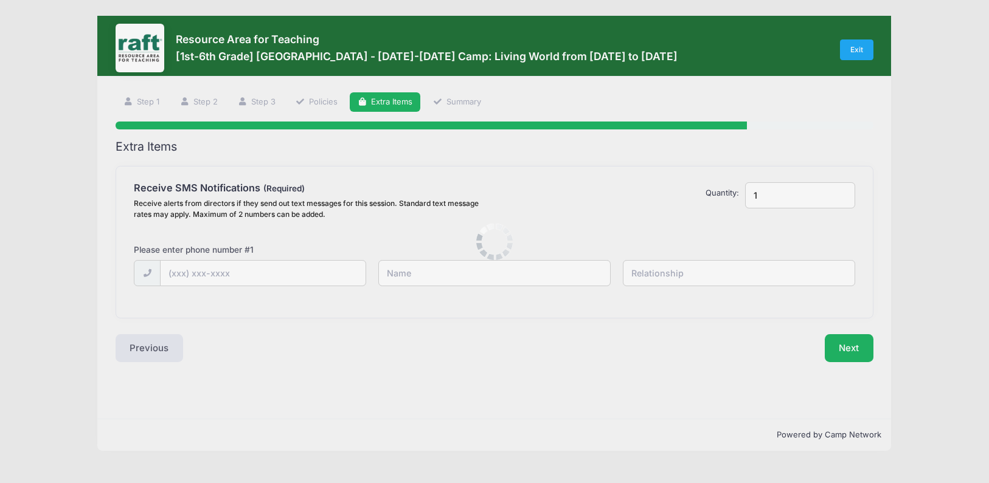
scroll to position [0, 0]
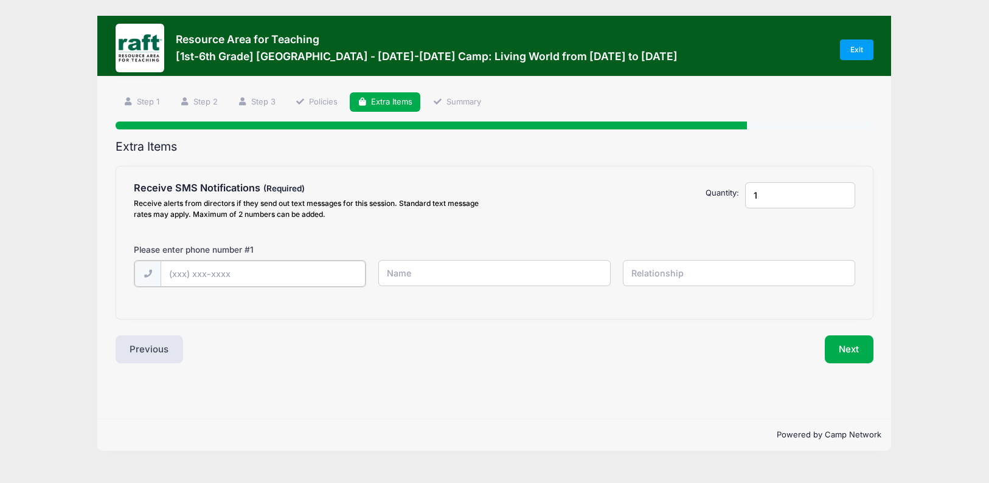
click at [314, 262] on input "text" at bounding box center [263, 274] width 205 height 26
click at [294, 268] on input "text" at bounding box center [263, 274] width 205 height 26
type input "(408) 802-4397"
click at [517, 277] on input "text" at bounding box center [494, 273] width 232 height 26
type input "Zoey"
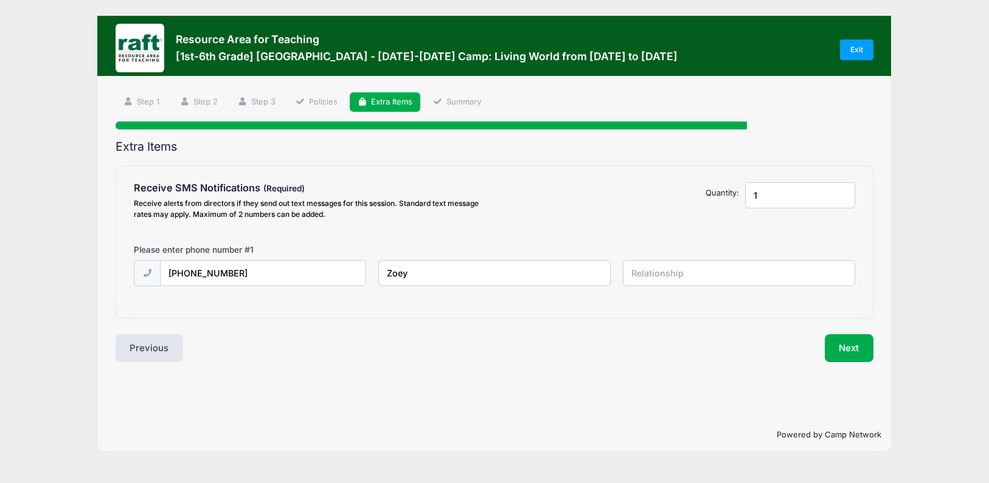
click at [657, 267] on input "text" at bounding box center [739, 273] width 232 height 26
type input "Mother"
click at [851, 349] on button "Next" at bounding box center [849, 348] width 49 height 28
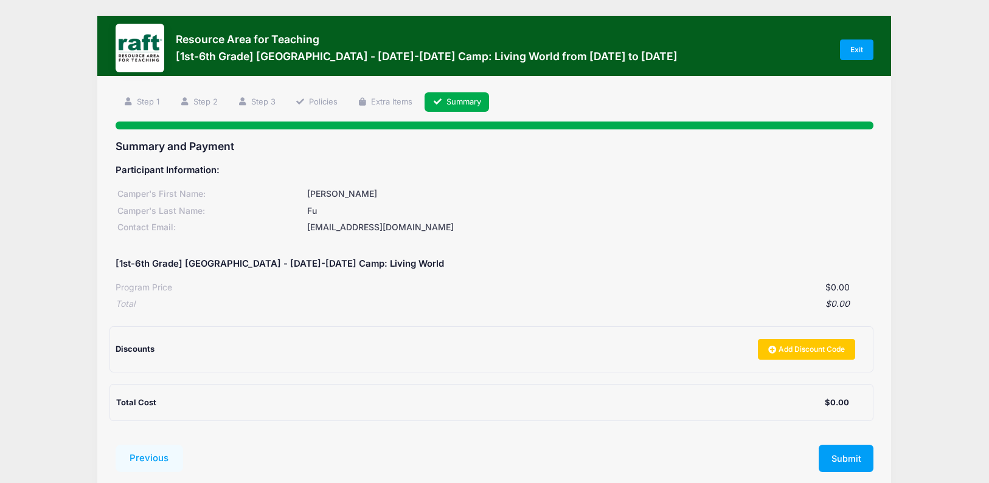
scroll to position [32, 0]
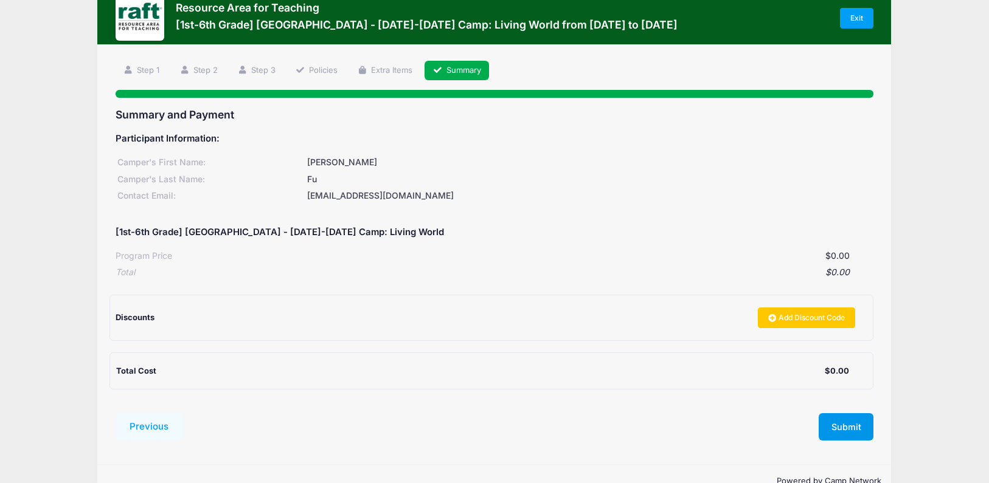
click at [847, 427] on button "Submit" at bounding box center [846, 428] width 55 height 28
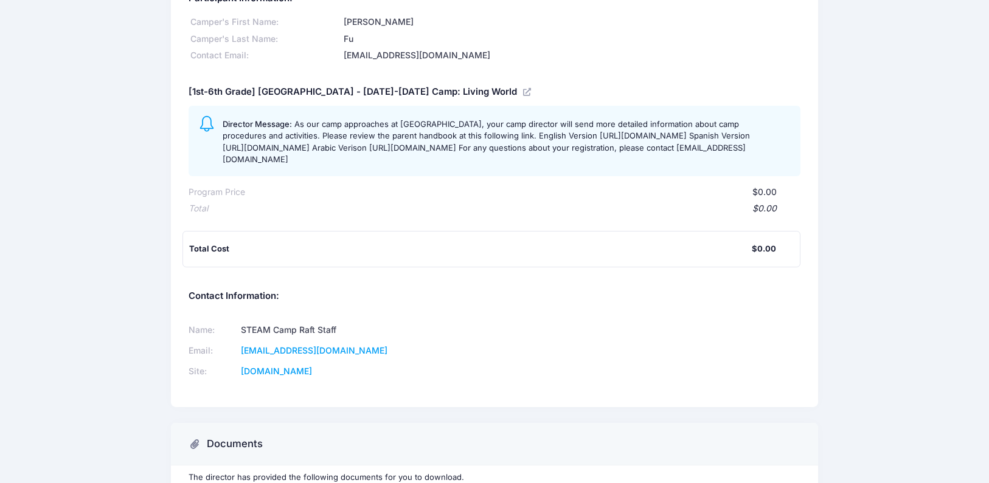
scroll to position [92, 0]
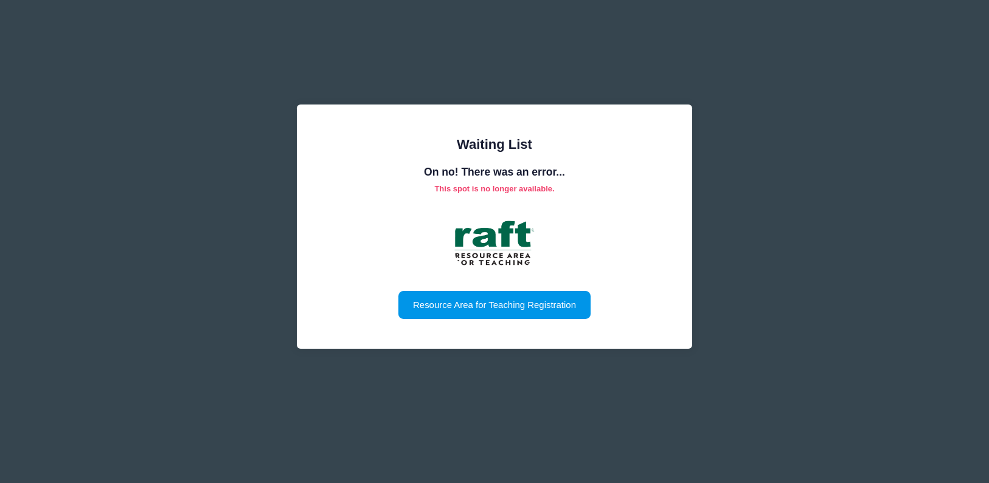
drag, startPoint x: 496, startPoint y: 303, endPoint x: 474, endPoint y: 299, distance: 22.3
click at [474, 299] on link "Resource Area for Teaching Registration" at bounding box center [494, 305] width 192 height 28
click at [478, 302] on link "Resource Area for Teaching Registration" at bounding box center [494, 305] width 192 height 28
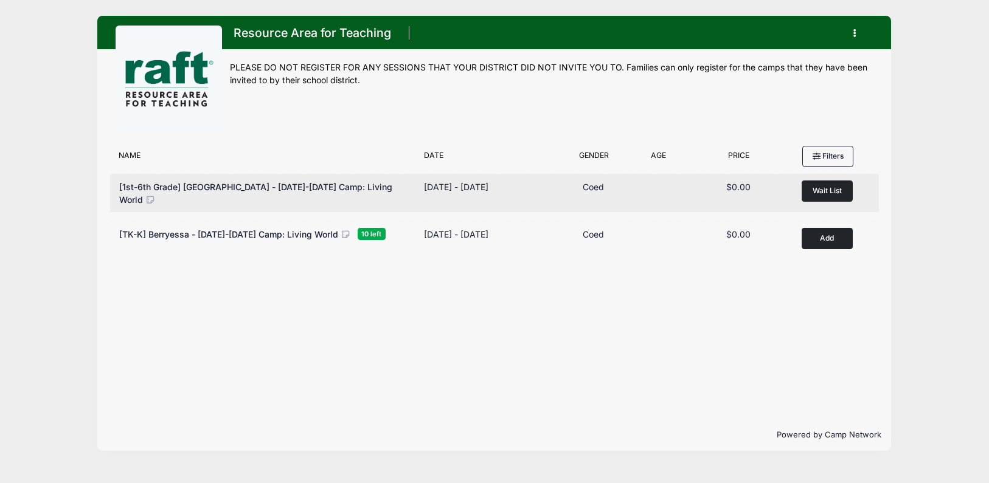
click at [820, 189] on span "Wait List" at bounding box center [826, 190] width 29 height 9
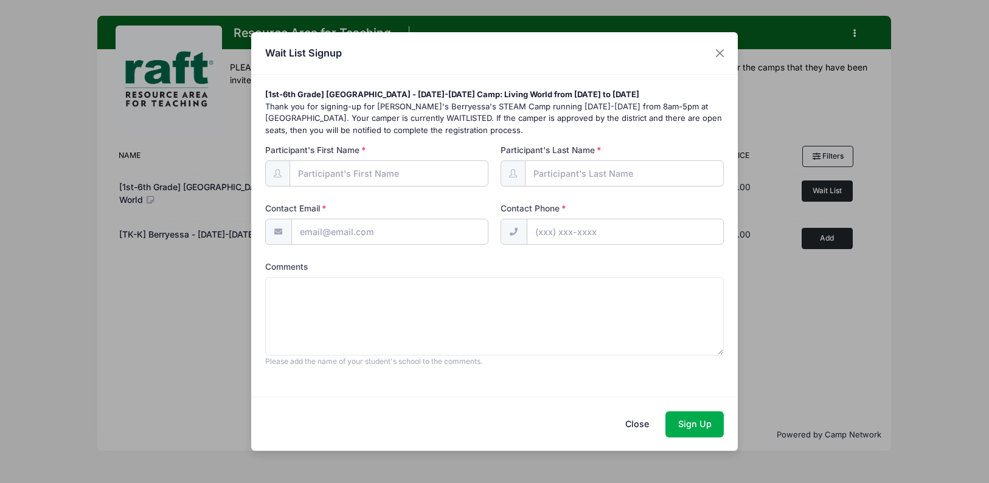
click at [454, 174] on input "Participant's First Name" at bounding box center [388, 174] width 199 height 26
click at [363, 173] on input "Participant's First Name" at bounding box center [388, 174] width 199 height 26
type input "Yu Xuan"
click at [612, 189] on div "Participant's First Name Yu Xuan Participant's Middle Name Participant's Last N…" at bounding box center [494, 263] width 471 height 239
click at [611, 168] on input "Participant's Last Name" at bounding box center [624, 174] width 199 height 26
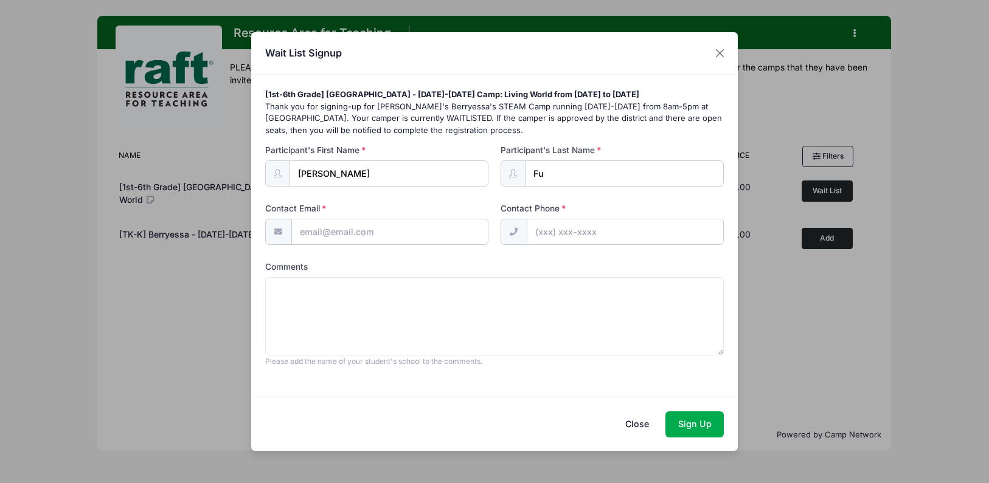
type input "Fu"
click at [580, 234] on input "Contact Phone" at bounding box center [625, 232] width 197 height 26
type input "(408) 802-4397"
type input "zoeyhuang1@gmail.com"
click at [685, 423] on button "Sign Up" at bounding box center [694, 425] width 58 height 26
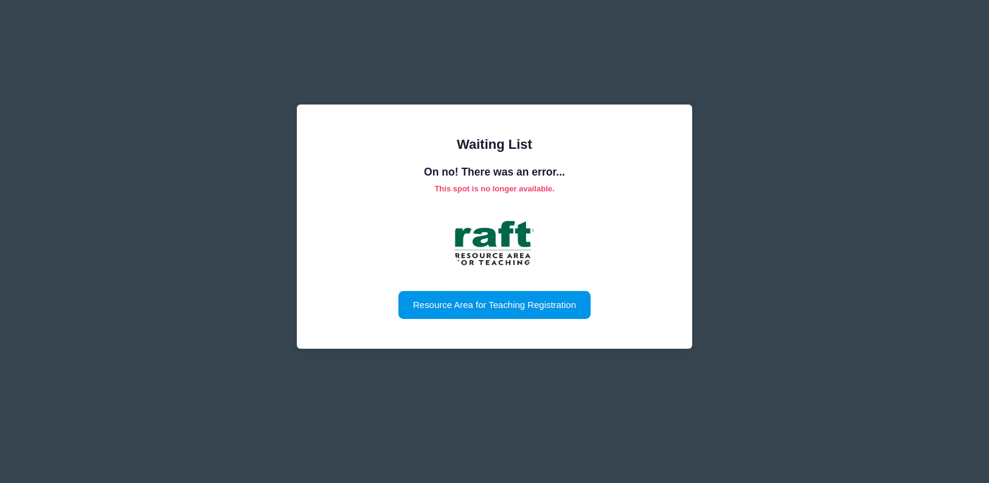
click at [460, 302] on link "Resource Area for Teaching Registration" at bounding box center [494, 305] width 192 height 28
click at [513, 295] on link "Resource Area for Teaching Registration" at bounding box center [494, 305] width 192 height 28
